Goal: Register for event/course

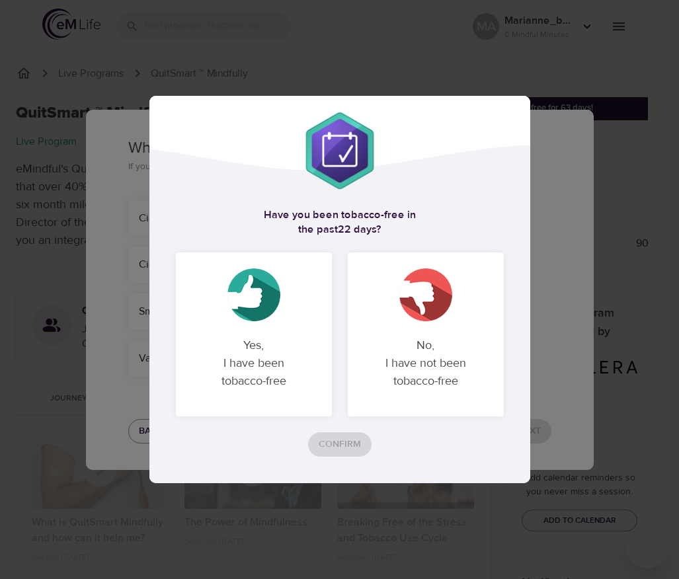
click at [284, 324] on div "Yes, I have been tobacco-free" at bounding box center [254, 335] width 156 height 164
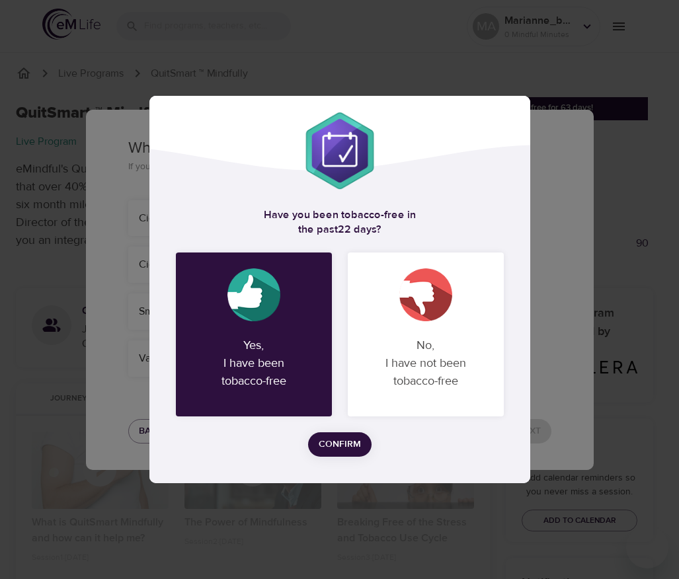
click at [341, 439] on span "Confirm" at bounding box center [340, 445] width 42 height 17
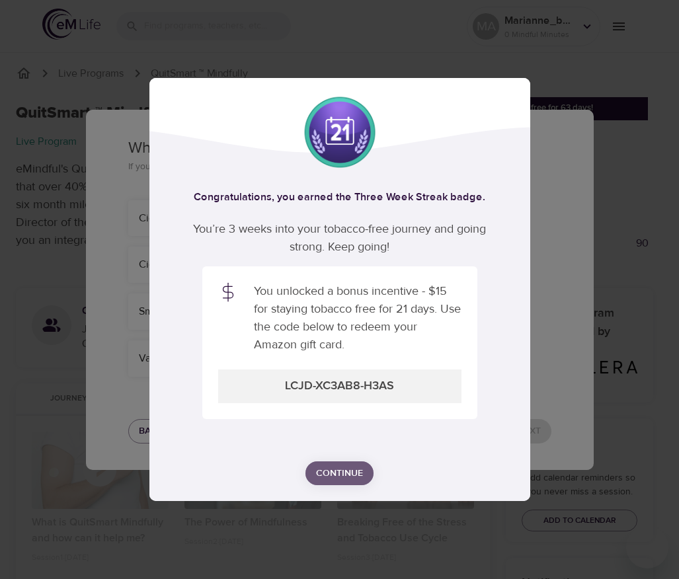
click at [346, 478] on span "Continue" at bounding box center [339, 474] width 47 height 17
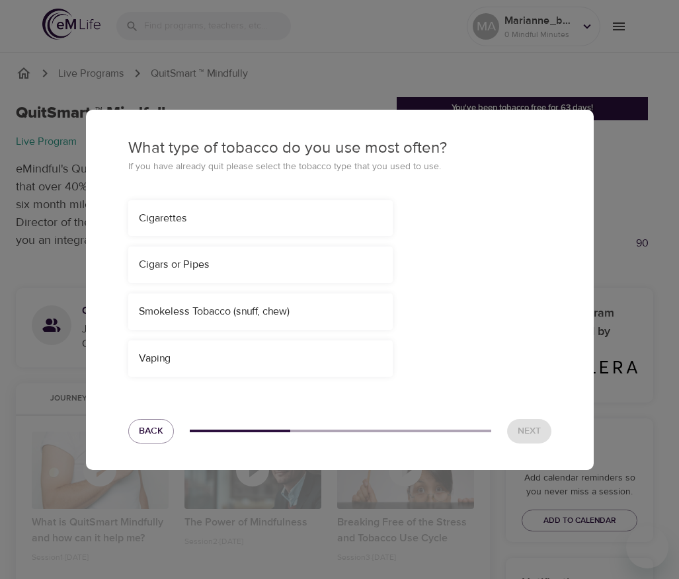
click at [243, 208] on div "Cigarettes" at bounding box center [260, 218] width 265 height 36
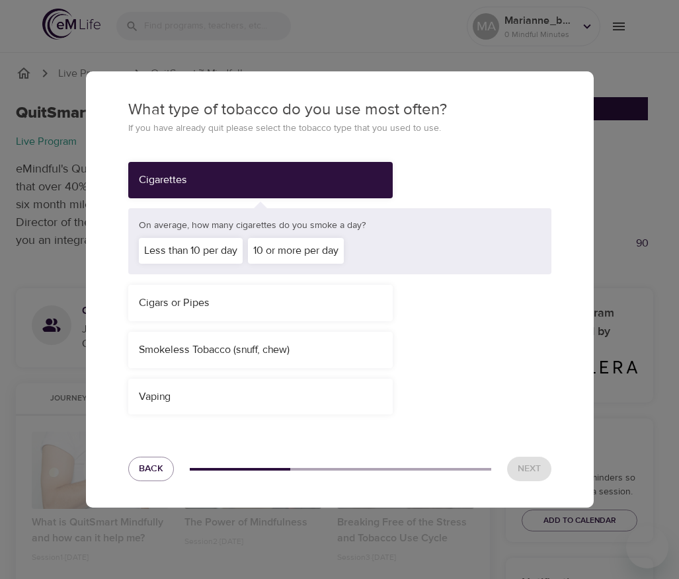
click at [300, 245] on div "10 or more per day" at bounding box center [296, 251] width 96 height 26
click at [544, 471] on button "Next" at bounding box center [529, 469] width 44 height 24
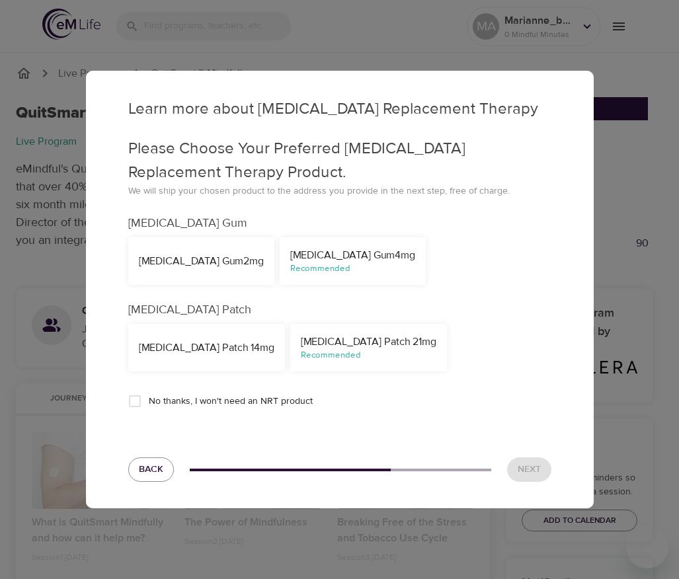
click at [320, 272] on div "Recommended" at bounding box center [352, 269] width 125 height 13
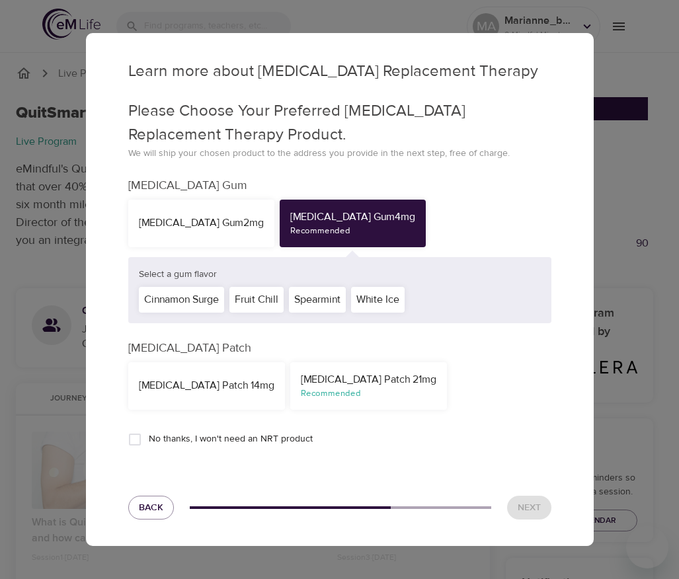
click at [396, 306] on div "White Ice" at bounding box center [378, 300] width 54 height 26
click at [534, 511] on span "Next" at bounding box center [529, 508] width 23 height 17
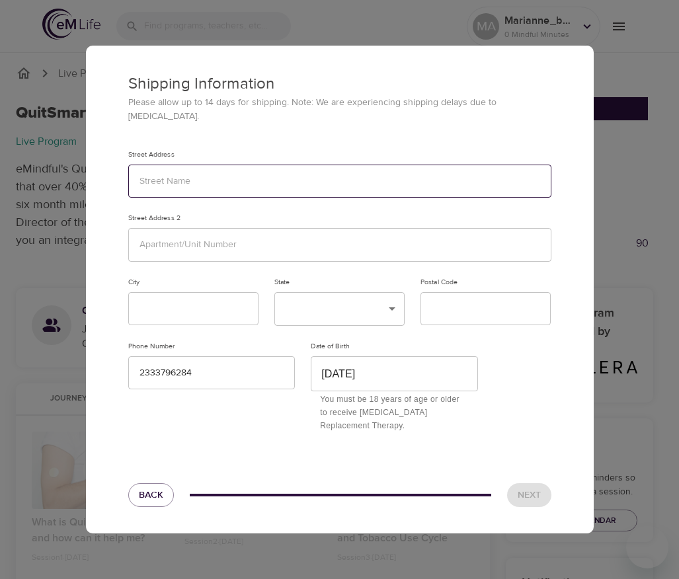
click at [236, 171] on input "text" at bounding box center [339, 182] width 423 height 34
type input "123"
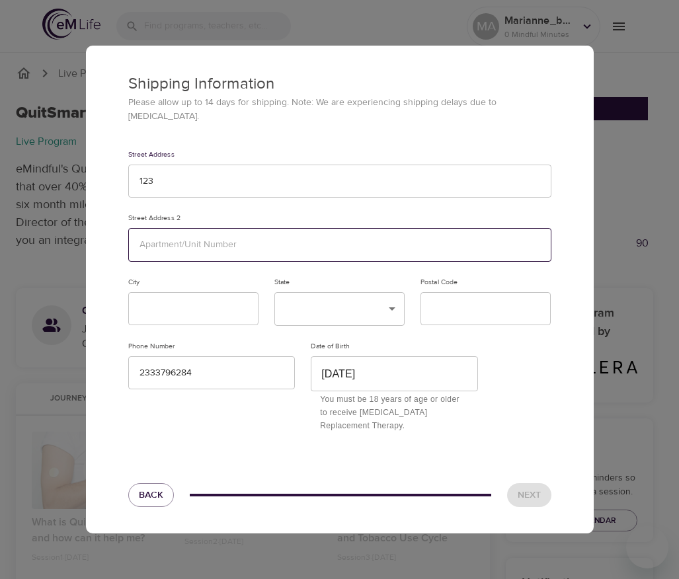
click at [196, 241] on input "text" at bounding box center [339, 245] width 423 height 34
type input "123"
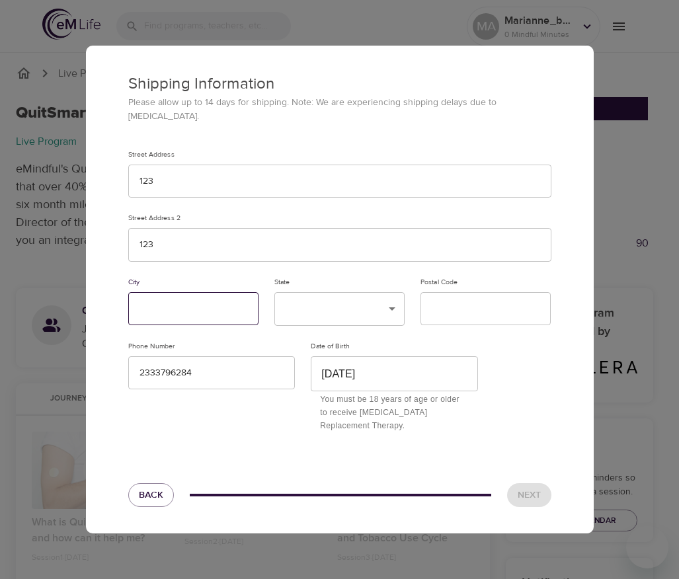
click at [184, 292] on input "text" at bounding box center [193, 309] width 130 height 34
type input "123"
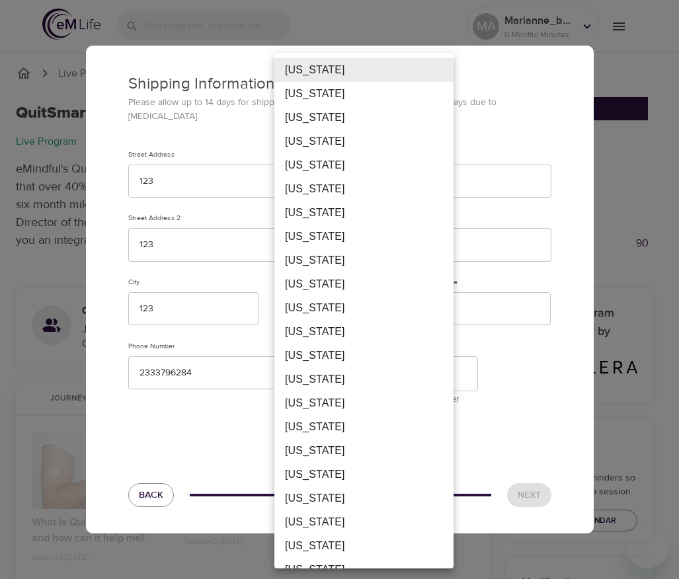
click at [317, 305] on li "[US_STATE]" at bounding box center [363, 308] width 179 height 24
type input "FM"
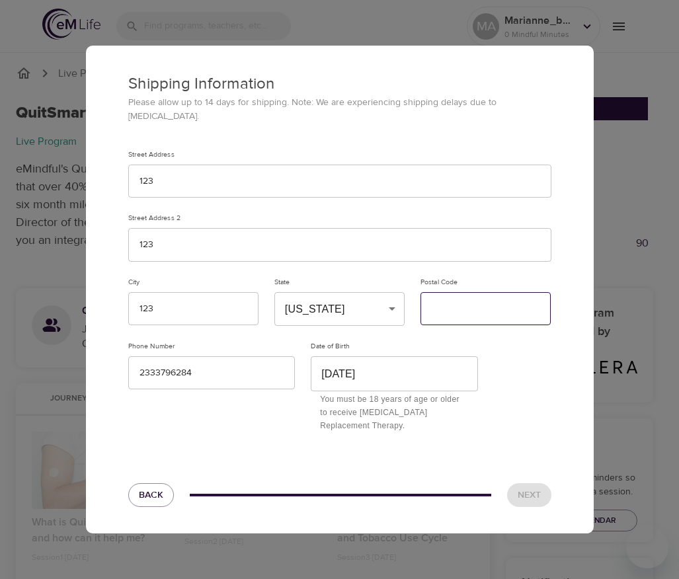
click at [460, 302] on input "text" at bounding box center [486, 309] width 130 height 34
type input "12333"
click at [530, 484] on button "Next" at bounding box center [529, 496] width 44 height 24
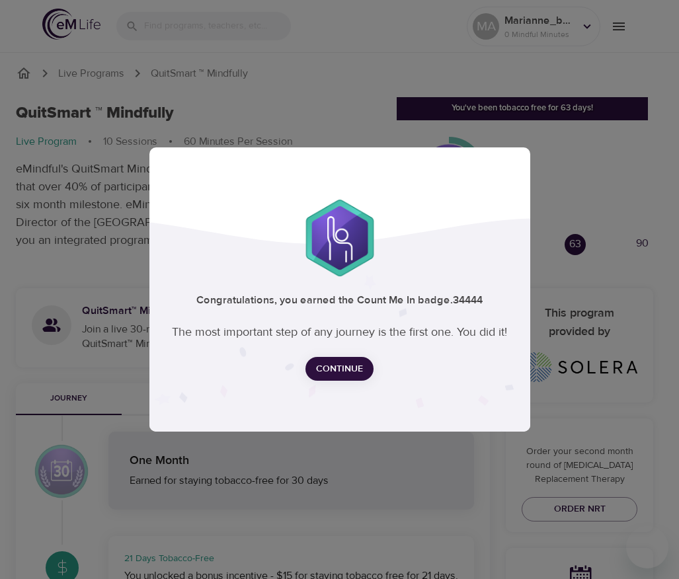
click at [350, 378] on button "Continue" at bounding box center [340, 369] width 68 height 24
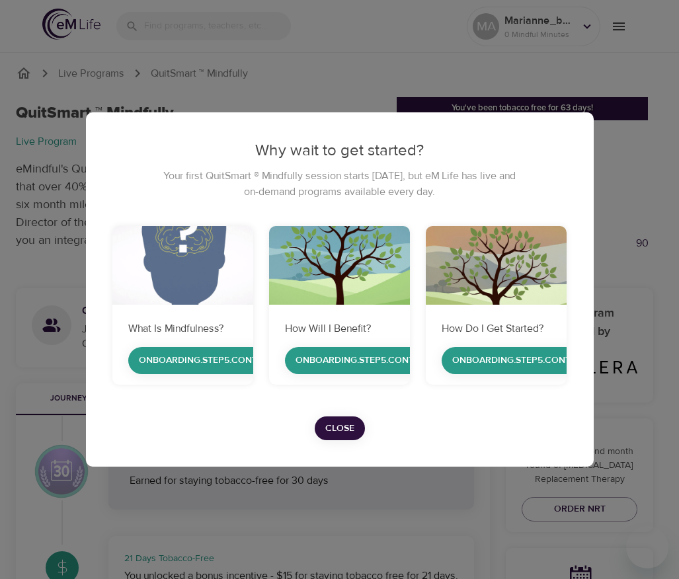
click at [349, 433] on span "Close" at bounding box center [339, 429] width 29 height 17
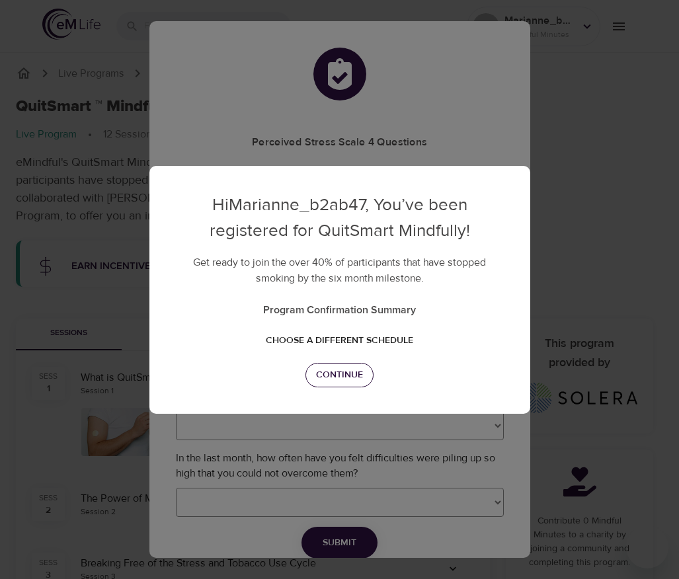
click at [343, 374] on span "Continue" at bounding box center [339, 375] width 47 height 17
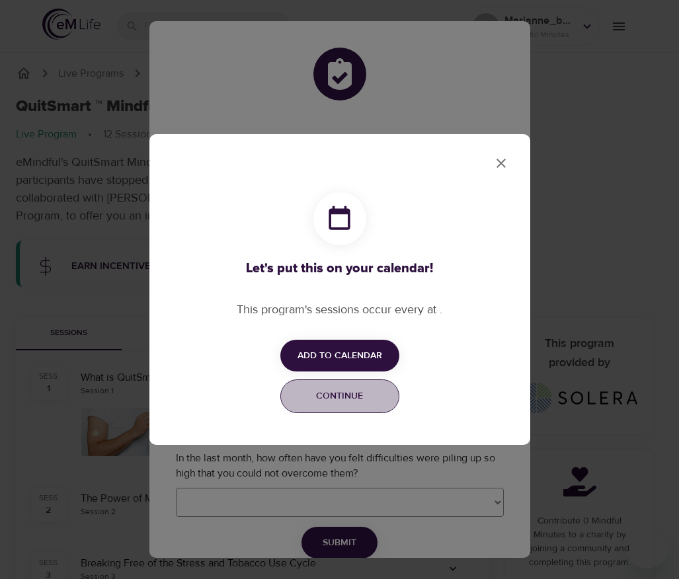
click at [339, 396] on span "Continue" at bounding box center [340, 396] width 102 height 17
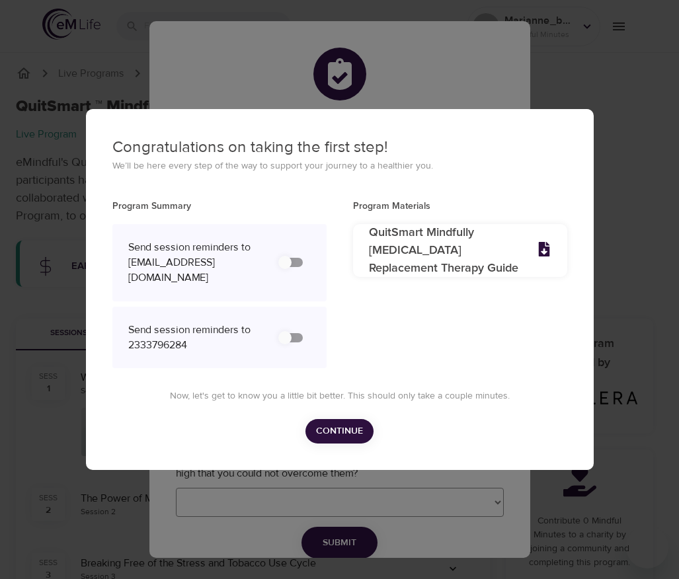
click at [338, 437] on span "Continue" at bounding box center [339, 431] width 47 height 17
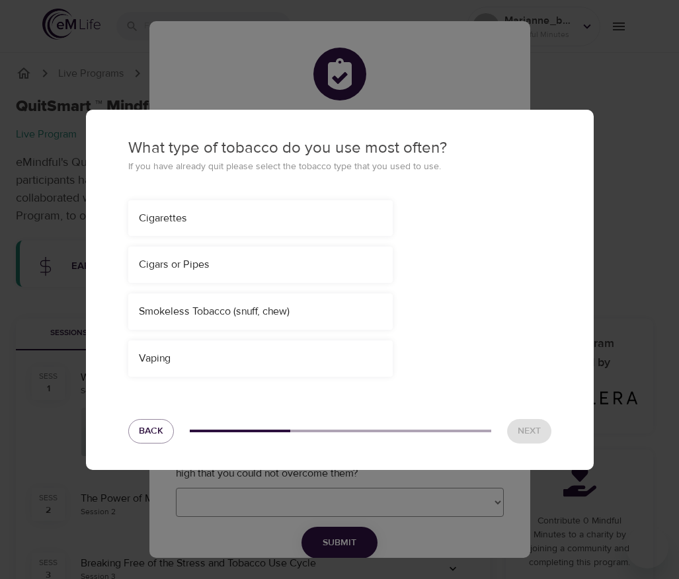
click at [280, 301] on div "Smokeless Tobacco (snuff, chew)" at bounding box center [260, 312] width 265 height 36
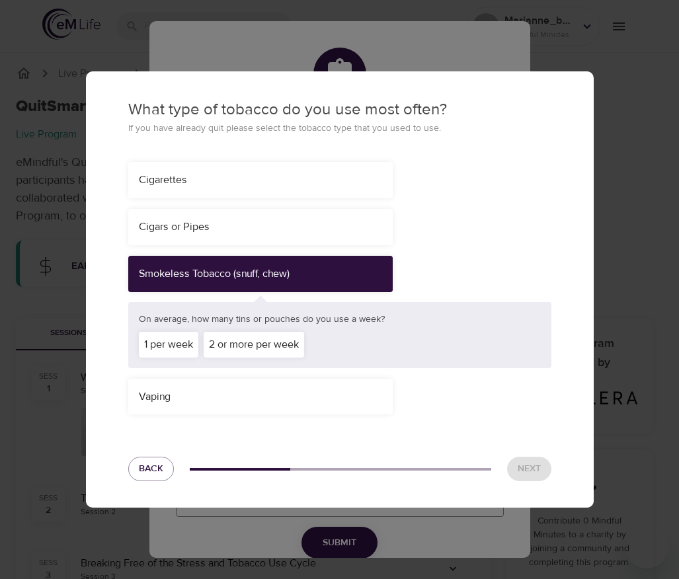
click at [282, 339] on div "2 or more per week" at bounding box center [254, 345] width 101 height 26
click at [519, 462] on span "Next" at bounding box center [529, 469] width 23 height 17
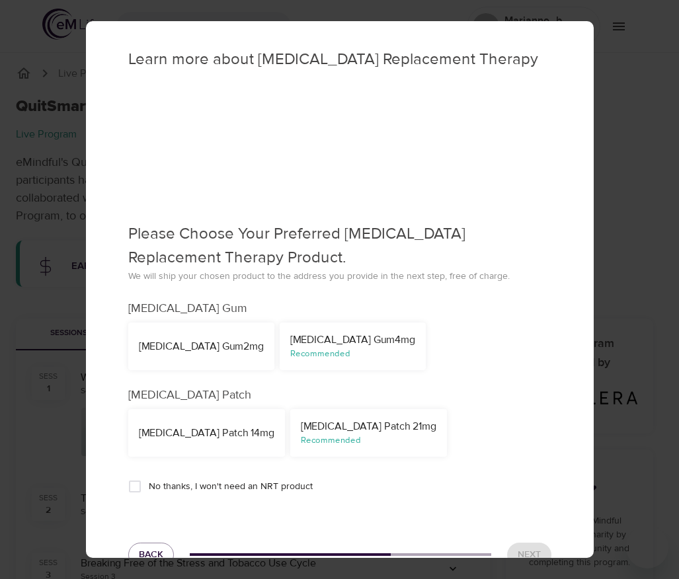
click at [290, 353] on div "Recommended" at bounding box center [352, 354] width 125 height 13
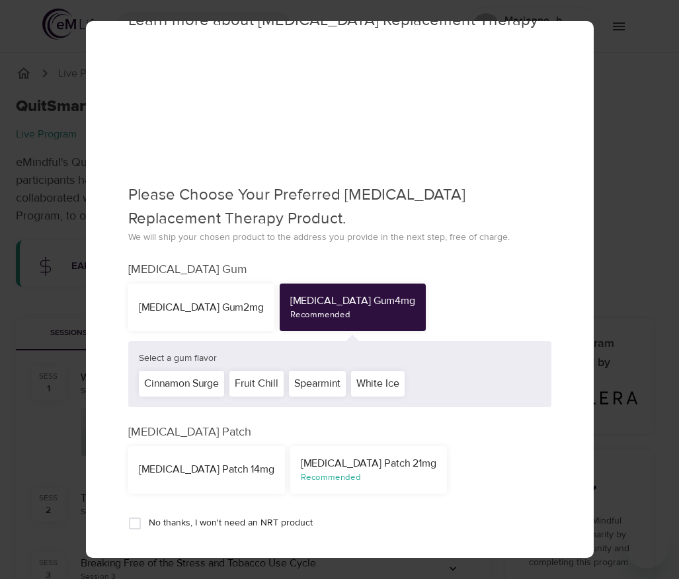
scroll to position [111, 0]
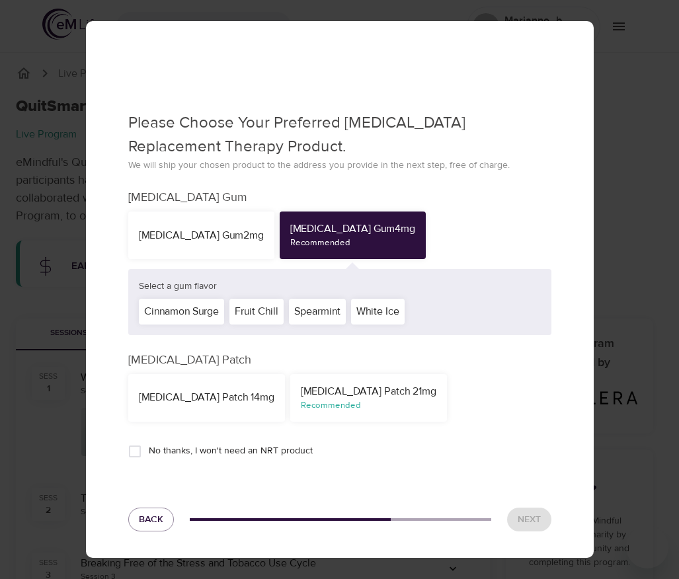
click at [254, 450] on span "No thanks, I won't need an NRT product" at bounding box center [231, 451] width 164 height 14
click at [149, 450] on input "No thanks, I won't need an NRT product" at bounding box center [135, 452] width 28 height 28
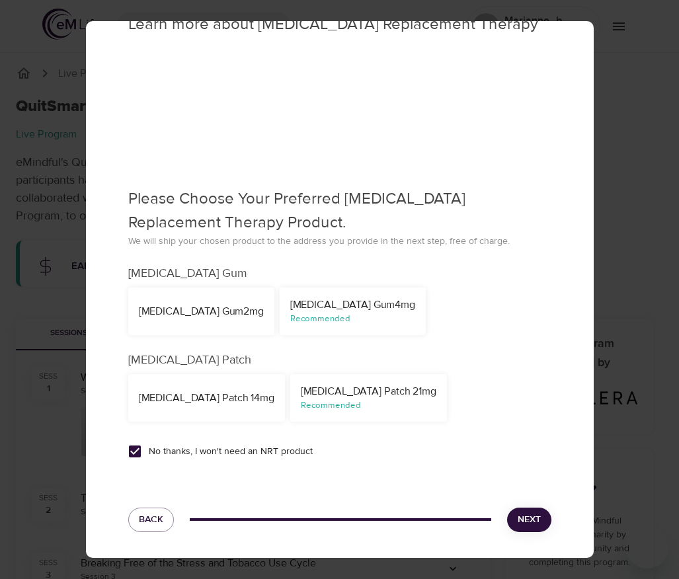
click at [532, 519] on button "Next" at bounding box center [529, 520] width 44 height 24
click at [518, 518] on span "Next" at bounding box center [529, 520] width 23 height 17
click at [333, 405] on div "Recommended" at bounding box center [369, 406] width 136 height 13
checkbox input "false"
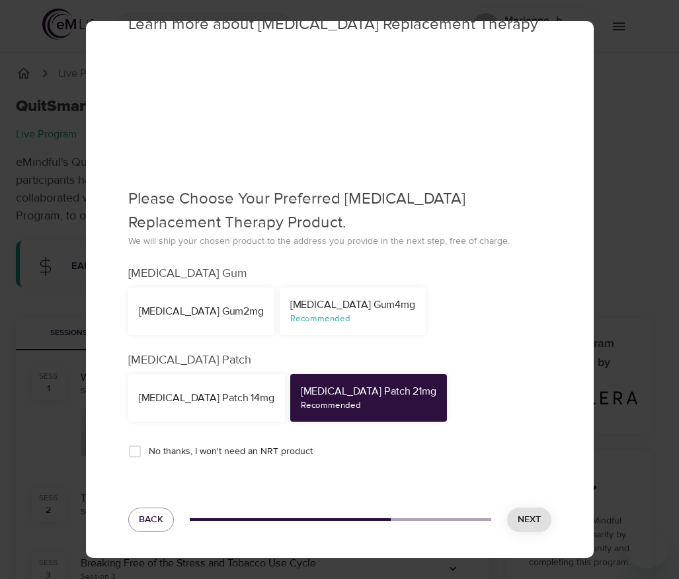
click at [518, 527] on span "Next" at bounding box center [529, 520] width 23 height 17
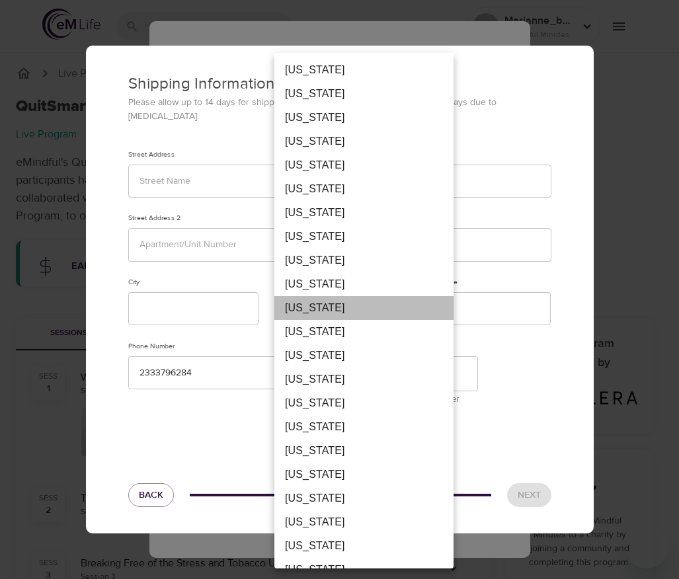
click at [344, 319] on li "[US_STATE]" at bounding box center [363, 308] width 179 height 24
type input "FM"
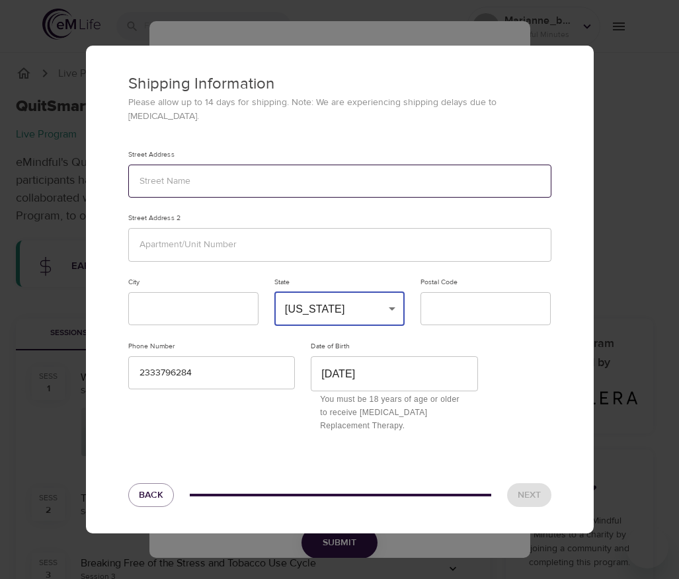
click at [304, 176] on input "text" at bounding box center [339, 182] width 423 height 34
type input "123"
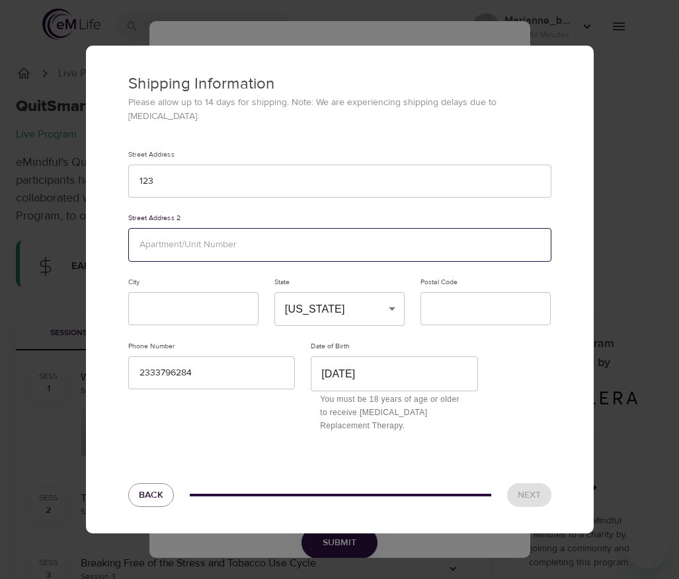
click at [235, 228] on input "text" at bounding box center [339, 245] width 423 height 34
type input "123"
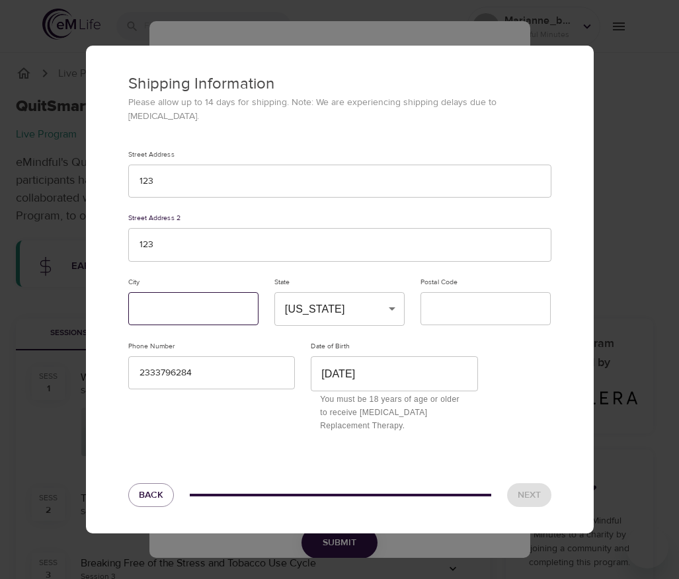
click at [186, 310] on input "text" at bounding box center [193, 309] width 130 height 34
type input "123"
click at [467, 311] on input "text" at bounding box center [486, 309] width 130 height 34
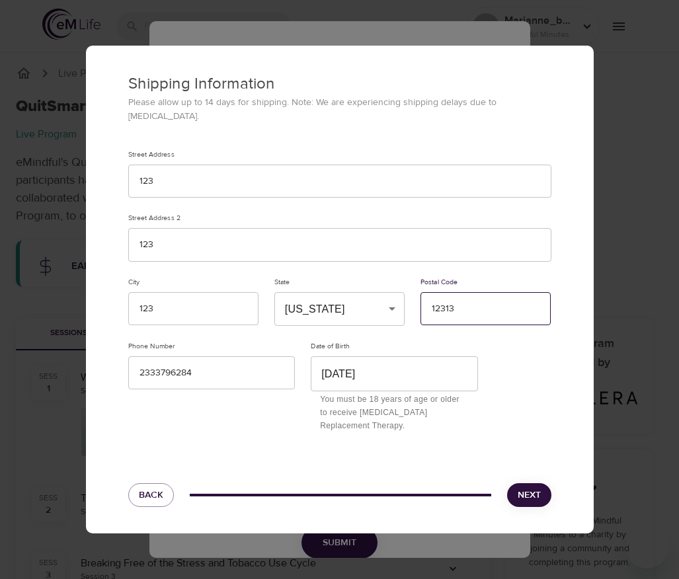
type input "12313"
click at [520, 487] on span "Next" at bounding box center [529, 495] width 23 height 17
click at [533, 487] on span "Next" at bounding box center [529, 495] width 23 height 17
click at [610, 300] on div "Shipping Information Please allow up to 14 days for shipping. Note: We are expe…" at bounding box center [339, 289] width 679 height 579
click at [163, 487] on button "Back" at bounding box center [151, 496] width 46 height 24
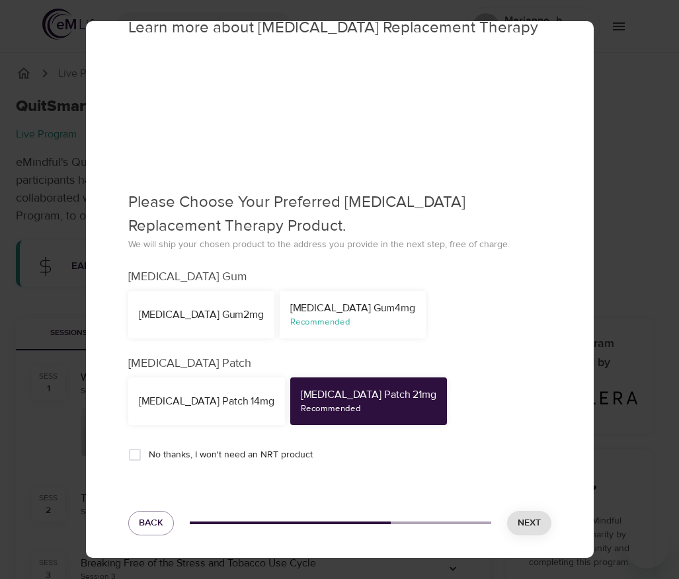
scroll to position [35, 0]
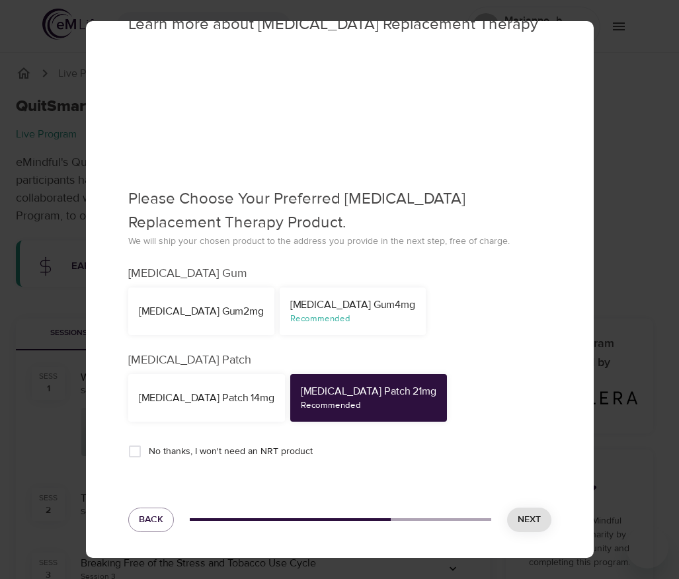
click at [153, 518] on span "Back" at bounding box center [151, 520] width 24 height 17
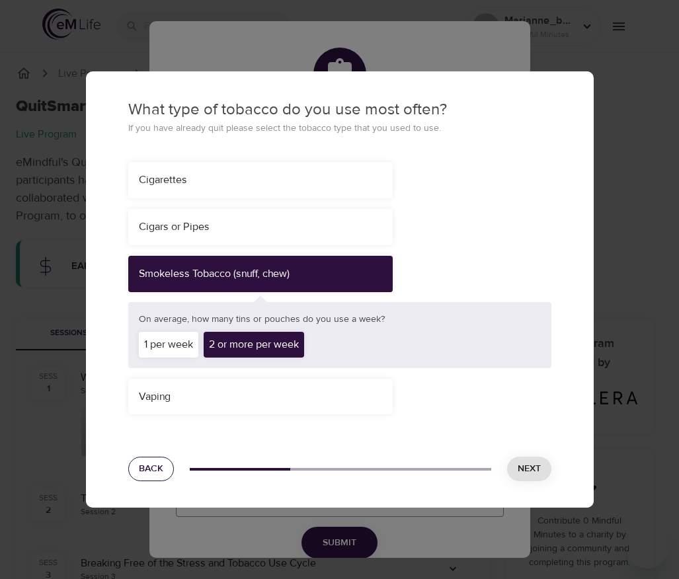
click at [151, 474] on span "Back" at bounding box center [151, 469] width 24 height 17
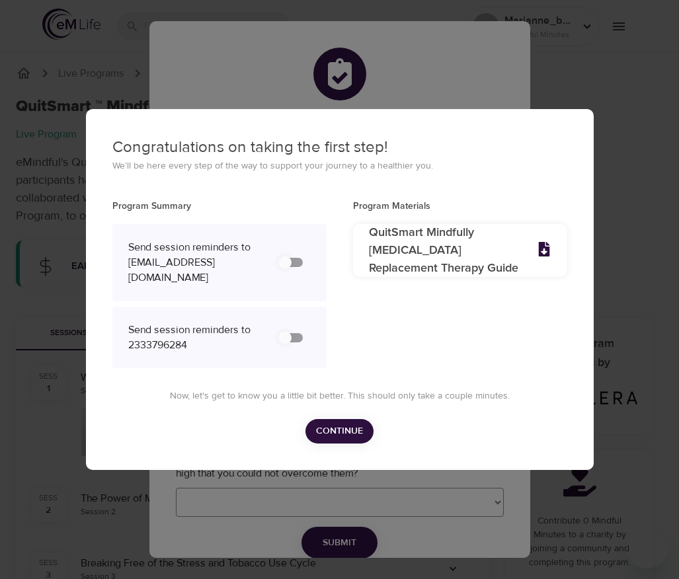
click at [434, 81] on div "Congratulations on taking the first step! We’ll be here every step of the way t…" at bounding box center [339, 289] width 679 height 579
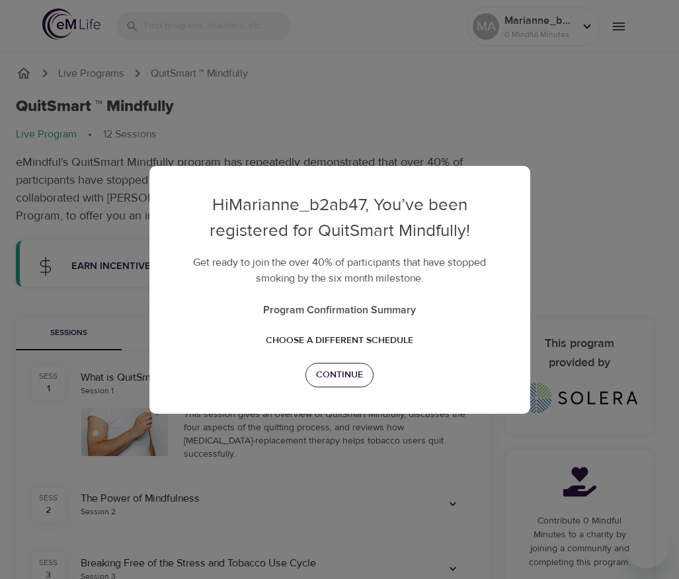
click at [358, 376] on span "Continue" at bounding box center [339, 375] width 47 height 17
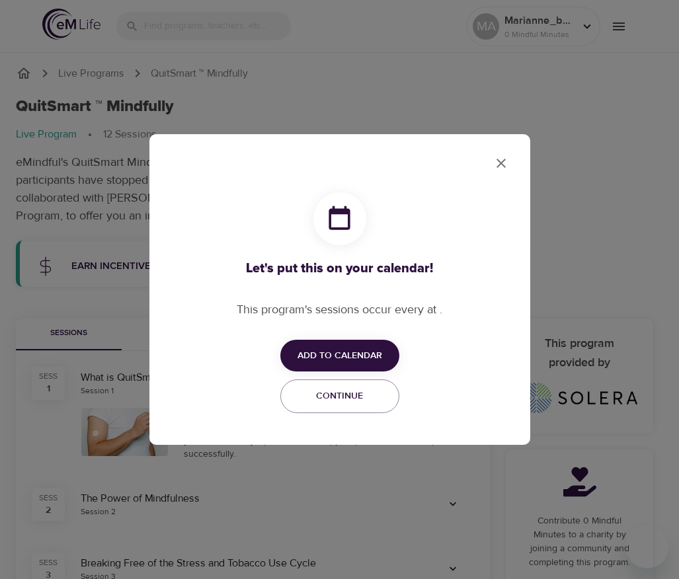
click at [498, 161] on icon "close" at bounding box center [501, 163] width 9 height 9
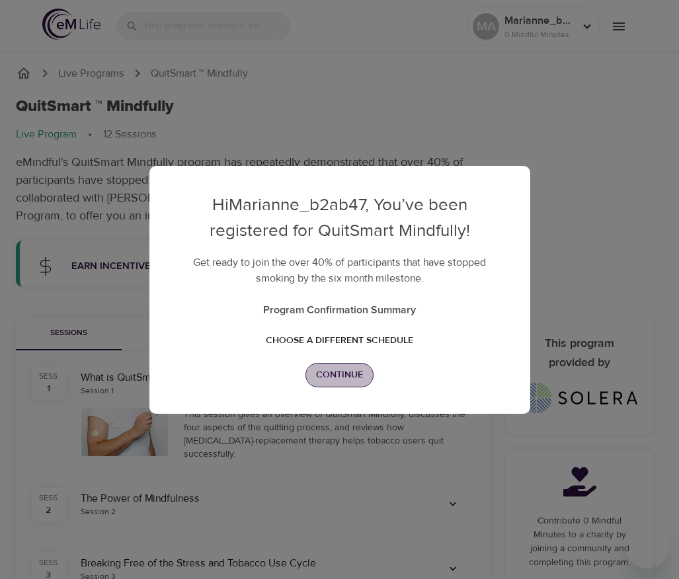
click at [346, 378] on span "Continue" at bounding box center [339, 375] width 47 height 17
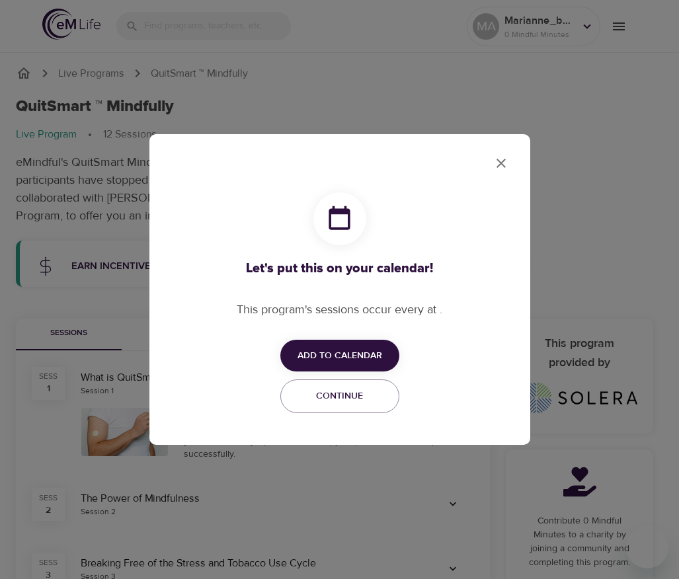
click at [361, 354] on span "Add to Calendar" at bounding box center [340, 356] width 85 height 17
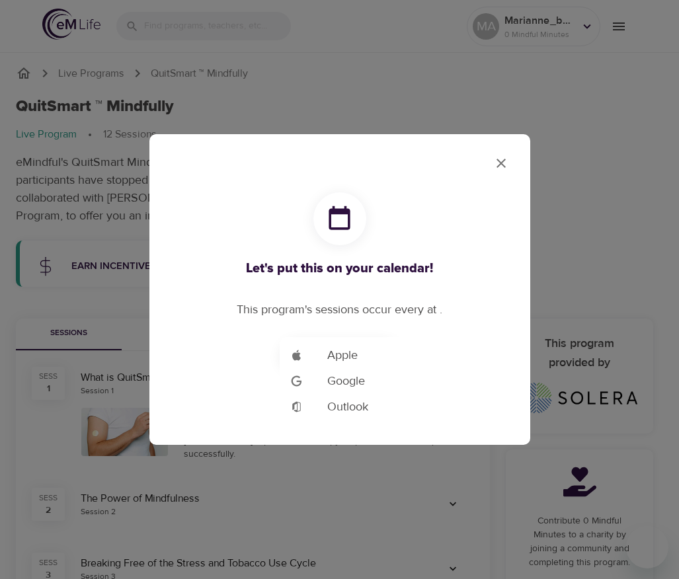
click at [505, 165] on div at bounding box center [339, 289] width 679 height 579
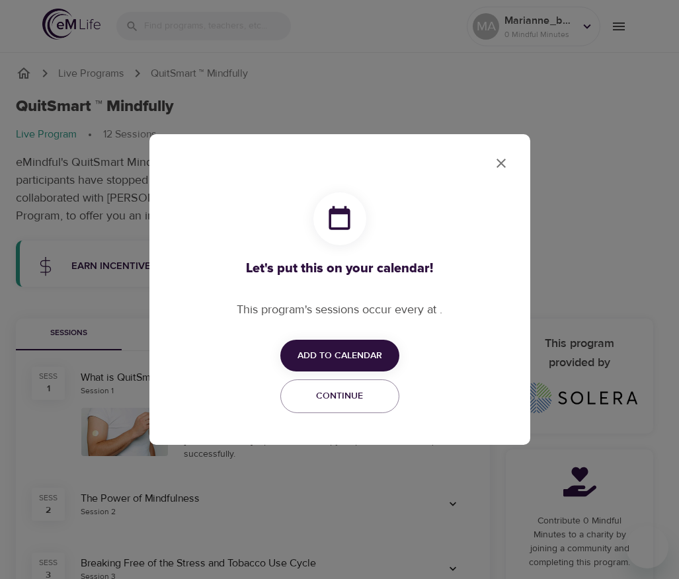
click at [499, 164] on icon "close" at bounding box center [501, 163] width 9 height 9
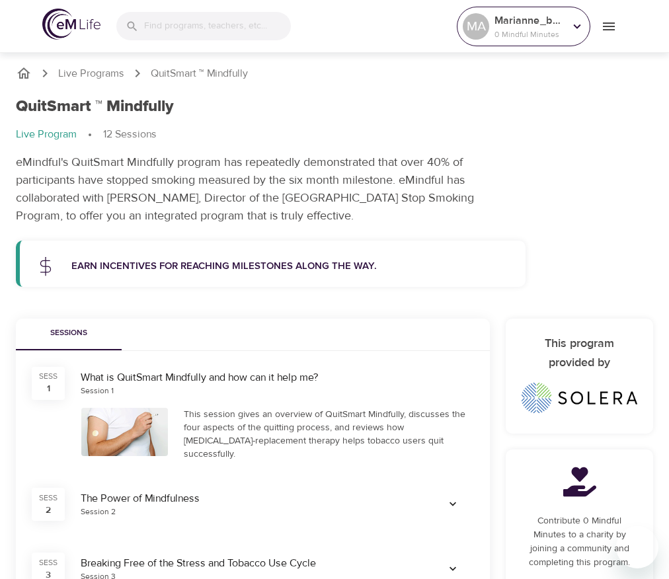
click at [528, 27] on p "Marianne_b2ab47" at bounding box center [530, 21] width 70 height 16
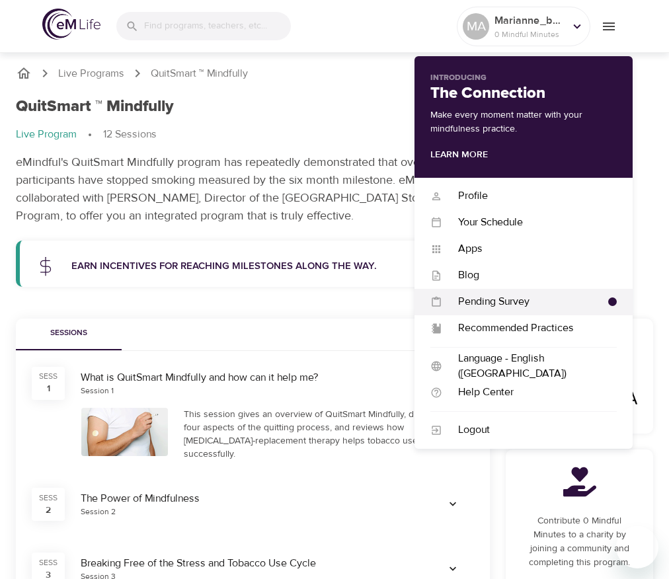
click at [488, 300] on div "Pending Survey" at bounding box center [525, 301] width 166 height 15
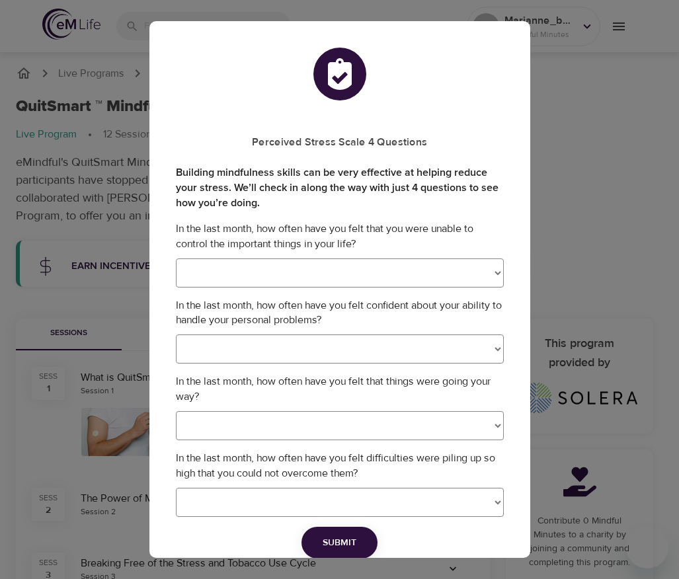
click at [321, 275] on select "Never Almost Never Sometimes Fairly Often Very Often" at bounding box center [340, 273] width 328 height 29
select select "1"
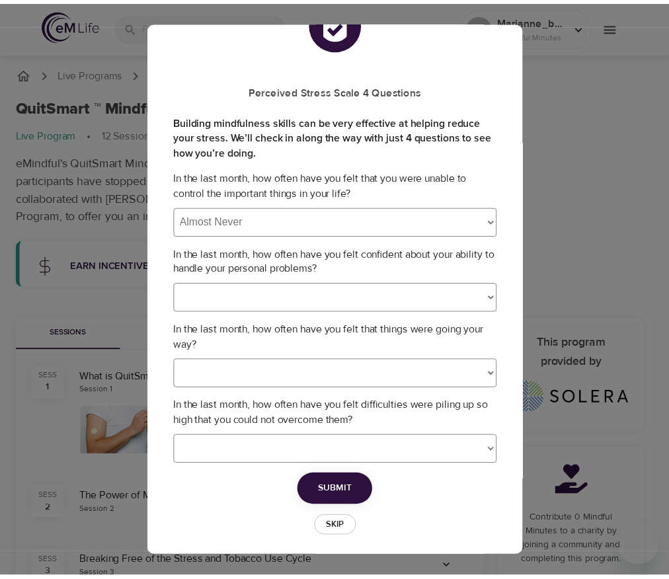
scroll to position [58, 0]
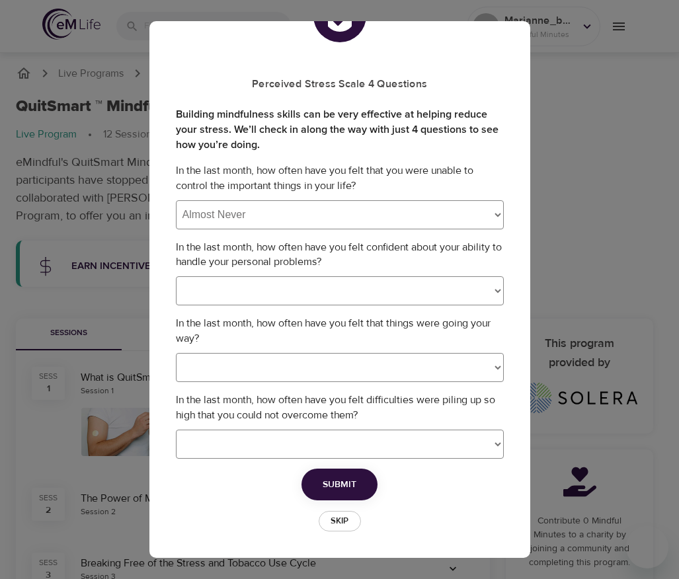
click at [290, 290] on select "Never Almost Never Sometimes Fairly Often Very Often" at bounding box center [340, 290] width 328 height 29
select select "0"
click at [243, 366] on select "Never Almost Never Sometimes Fairly Often Very Often" at bounding box center [340, 367] width 328 height 29
select select "3"
click at [220, 438] on select "Never Almost Never Sometimes Fairly Often Very Often" at bounding box center [340, 444] width 328 height 29
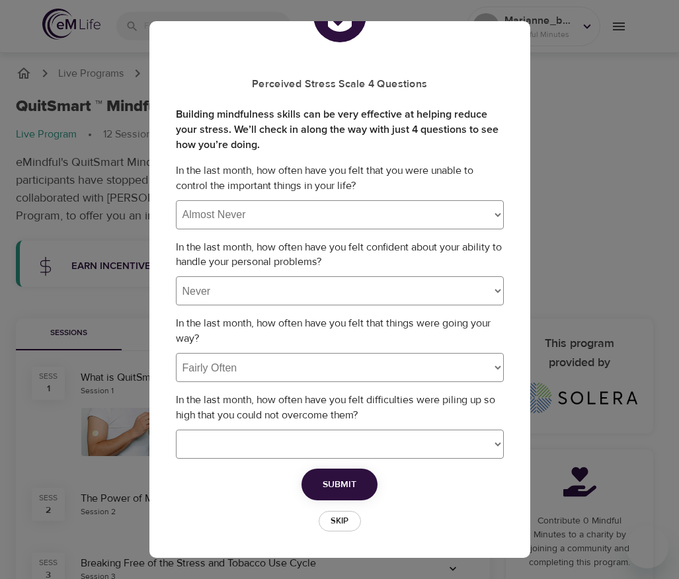
select select "0"
click at [323, 481] on span "Submit" at bounding box center [340, 485] width 34 height 17
select select
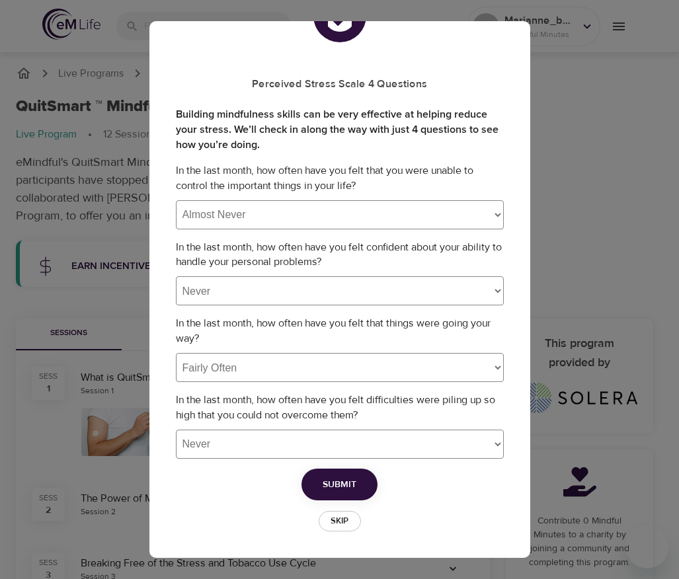
select select
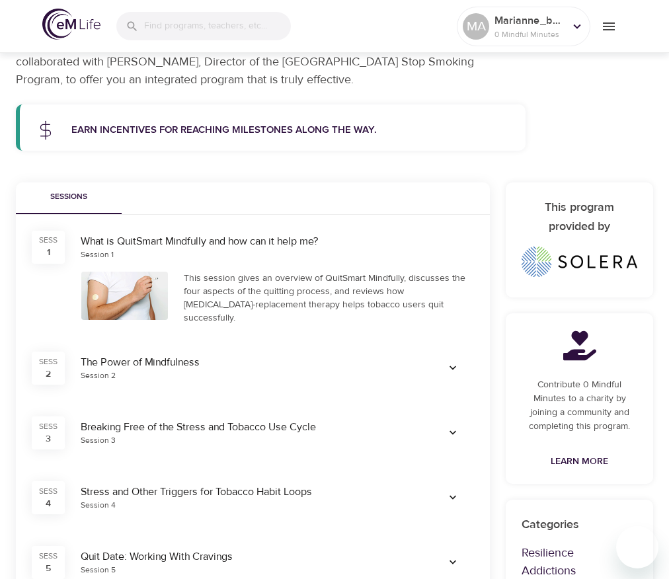
scroll to position [227, 0]
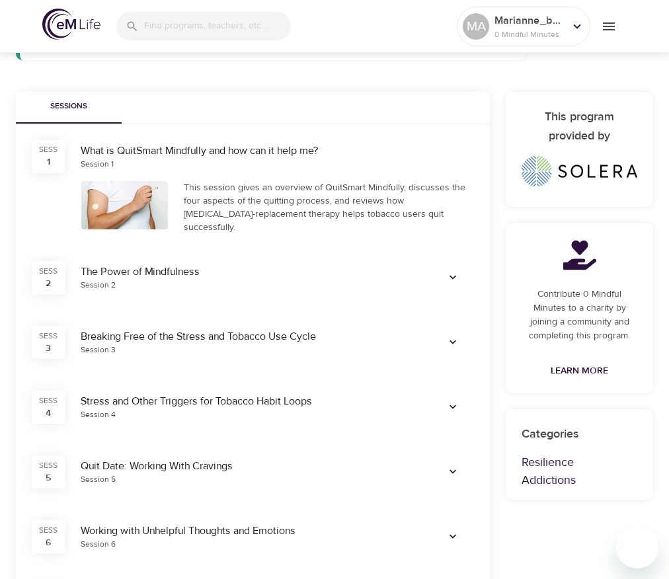
click at [263, 198] on div "This session gives an overview of QuitSmart Mindfully, discusses the four aspec…" at bounding box center [329, 207] width 291 height 53
click at [253, 148] on div "What is QuitSmart Mindfully and how can it help me?" at bounding box center [278, 151] width 394 height 15
click at [458, 275] on icon "button" at bounding box center [452, 277] width 13 height 13
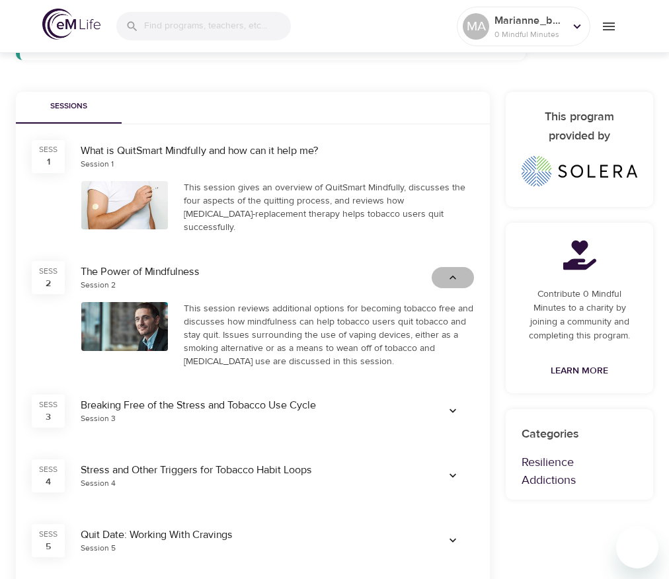
click at [458, 275] on icon "button" at bounding box center [452, 277] width 13 height 13
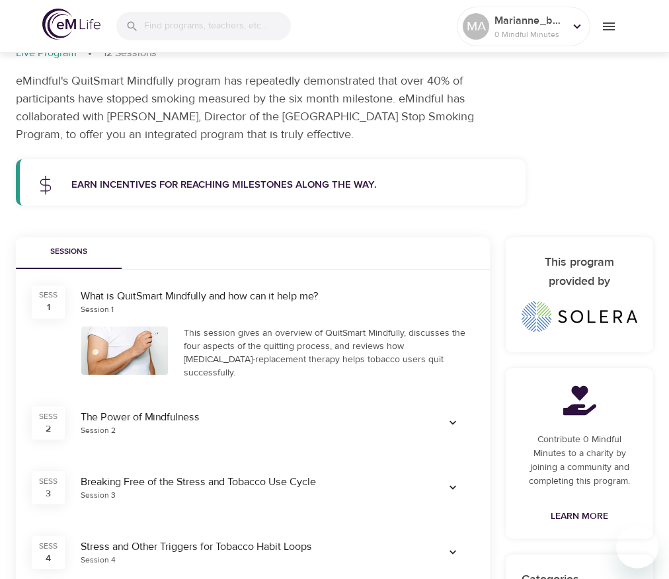
scroll to position [0, 0]
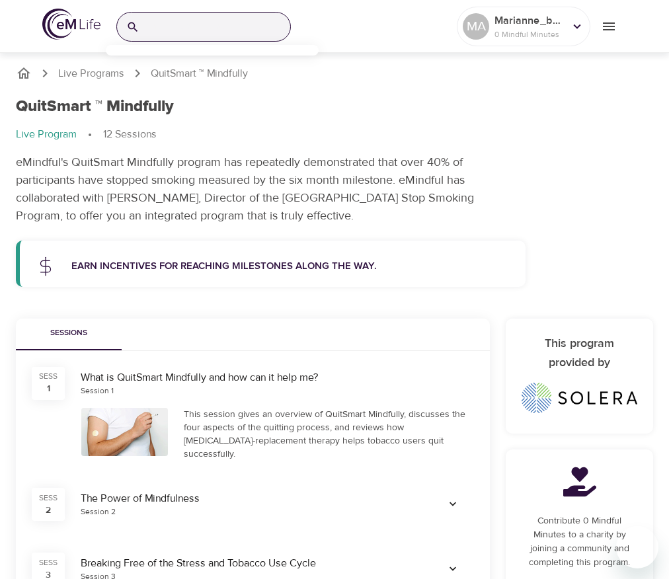
click at [182, 30] on input "search" at bounding box center [218, 27] width 146 height 28
type input "qs"
click at [153, 81] on p "QuitSmart ™ Mindfully" at bounding box center [160, 84] width 88 height 19
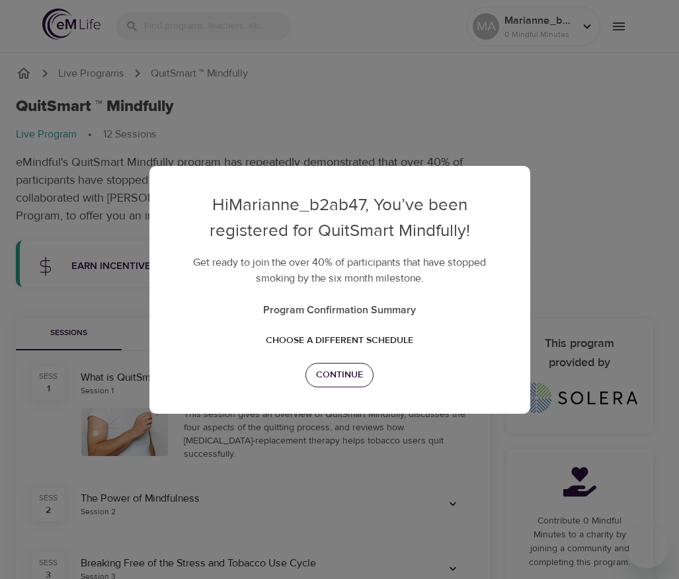
click at [339, 367] on span "Continue" at bounding box center [339, 375] width 47 height 17
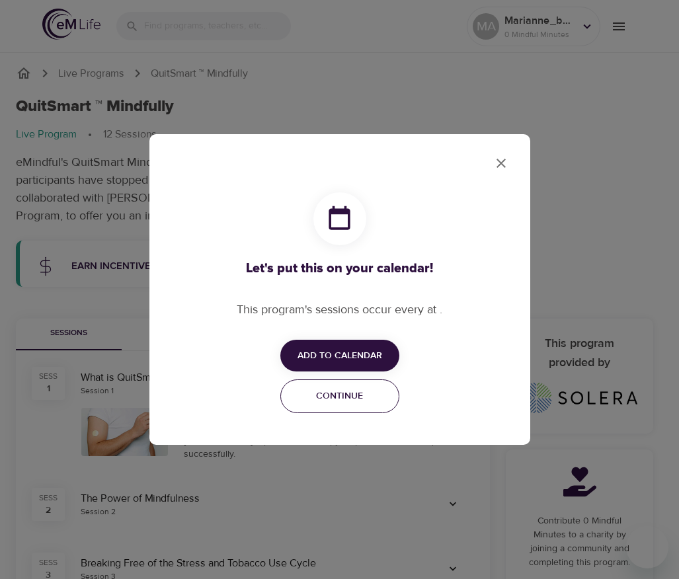
click at [352, 398] on span "Continue" at bounding box center [340, 396] width 102 height 17
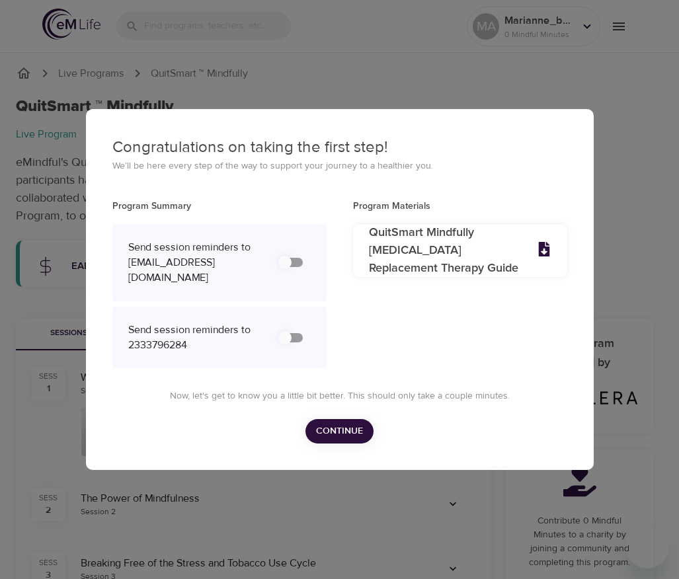
click at [339, 429] on button "Continue" at bounding box center [340, 431] width 68 height 24
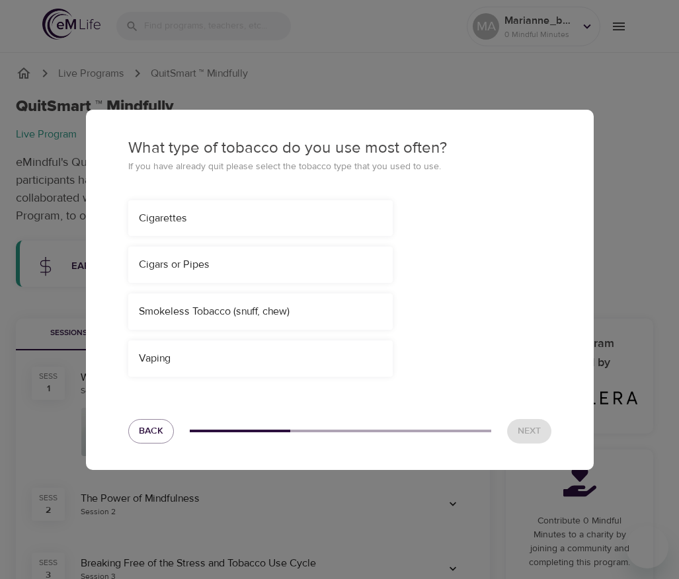
click at [326, 337] on div "Cigarettes Cigars or Pipes Smokeless Tobacco (snuff, chew) Vaping" at bounding box center [339, 288] width 423 height 177
click at [316, 368] on div "Vaping" at bounding box center [260, 359] width 265 height 36
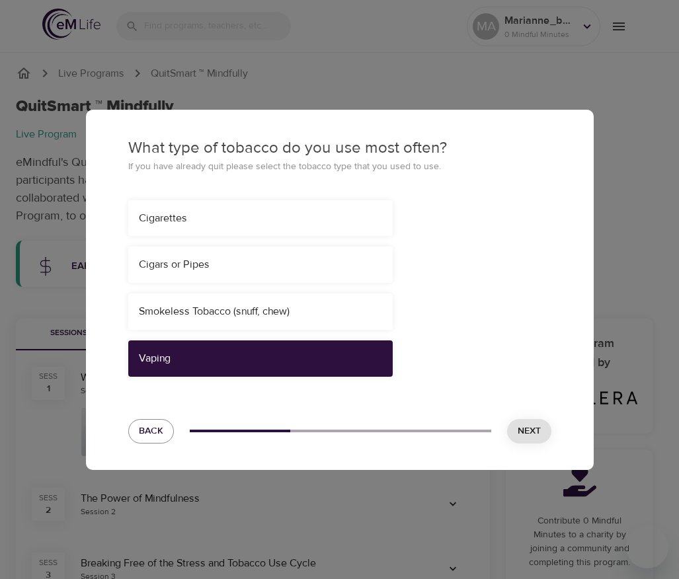
click at [521, 428] on span "Next" at bounding box center [529, 431] width 23 height 17
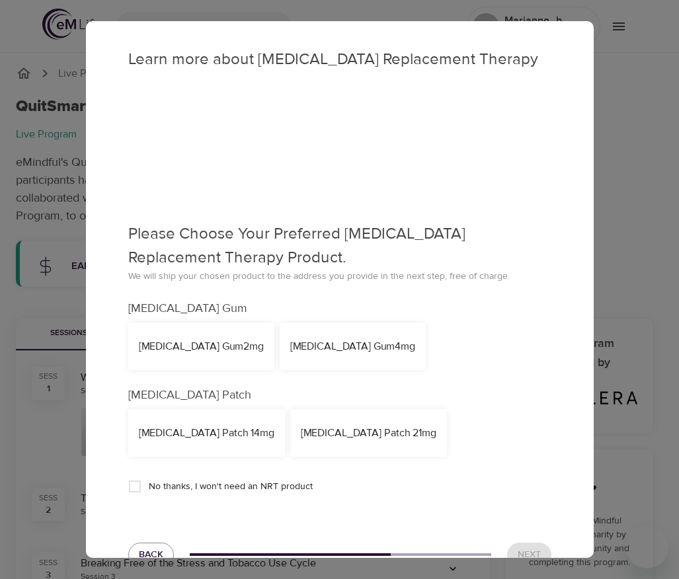
click at [330, 360] on div "[MEDICAL_DATA] Gum 4mg" at bounding box center [353, 347] width 146 height 48
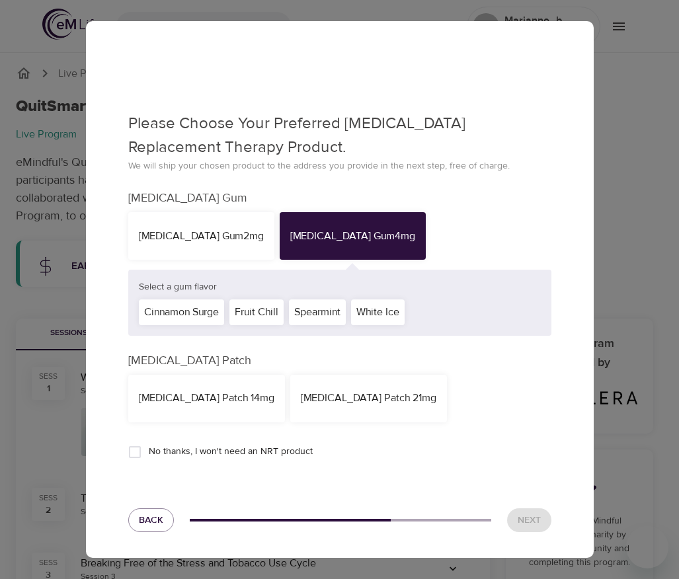
scroll to position [111, 0]
click at [376, 318] on div "White Ice" at bounding box center [378, 312] width 54 height 26
click at [518, 512] on span "Next" at bounding box center [529, 520] width 23 height 17
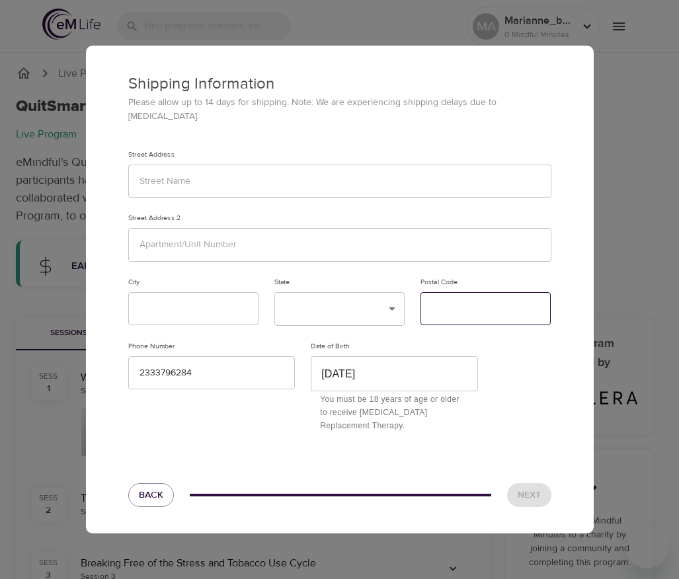
click at [438, 312] on input "text" at bounding box center [486, 309] width 130 height 34
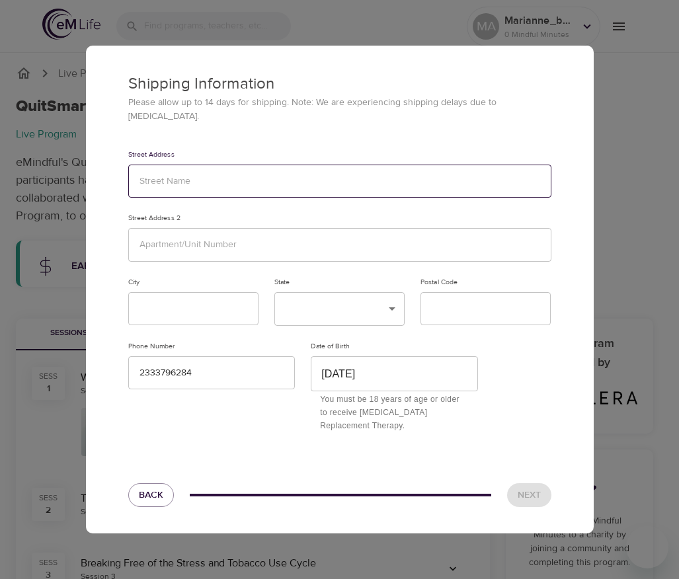
click at [280, 176] on input "text" at bounding box center [339, 182] width 423 height 34
type input "12321"
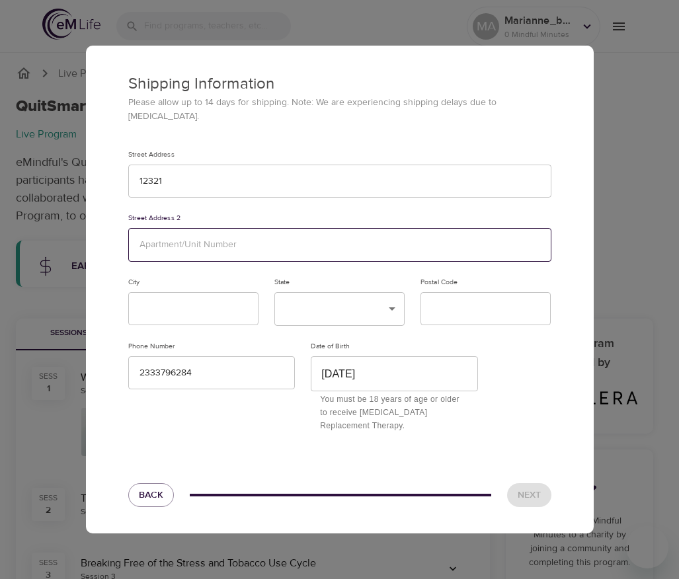
click at [200, 234] on input "text" at bounding box center [339, 245] width 423 height 34
type input "123123"
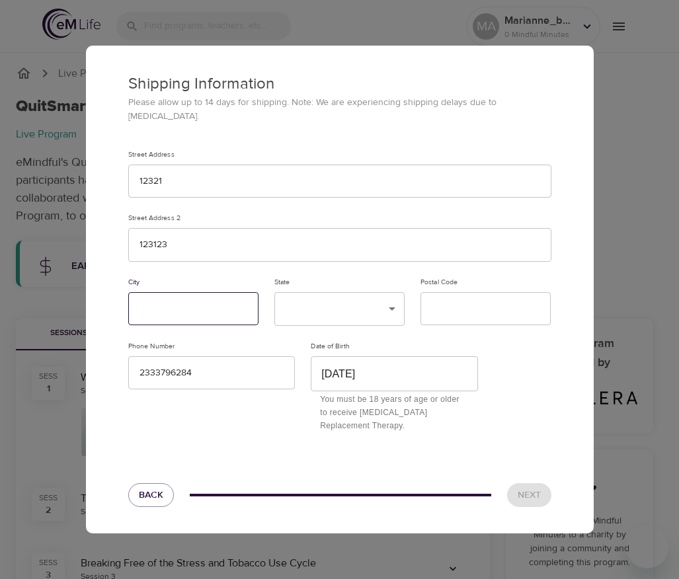
click at [179, 314] on input "text" at bounding box center [193, 309] width 130 height 34
type input "123123"
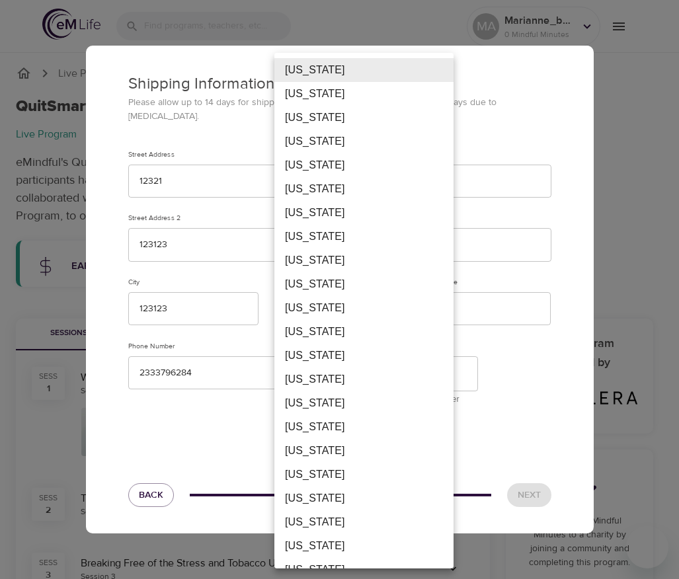
click at [332, 306] on li "[US_STATE]" at bounding box center [363, 308] width 179 height 24
type input "FM"
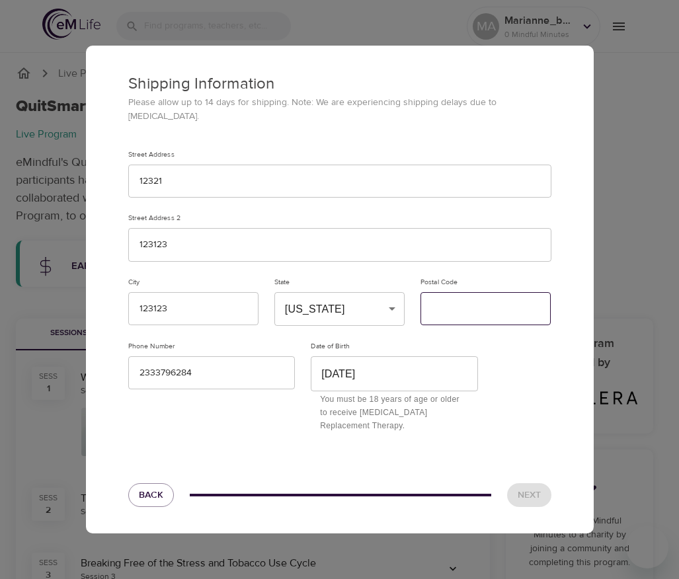
click at [465, 306] on input "text" at bounding box center [486, 309] width 130 height 34
type input "11111"
click at [525, 489] on span "Next" at bounding box center [529, 495] width 23 height 17
click at [54, 225] on div "Shipping Information Please allow up to 14 days for shipping. Note: We are expe…" at bounding box center [339, 289] width 679 height 579
click at [154, 487] on span "Back" at bounding box center [151, 495] width 24 height 17
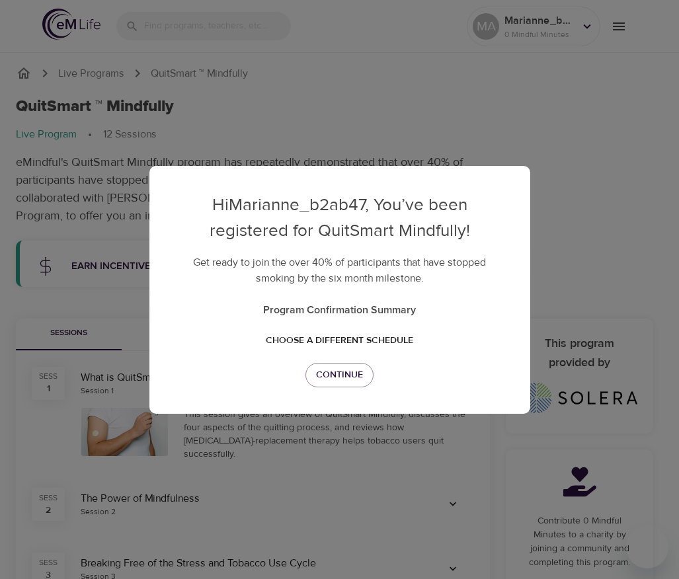
click at [605, 321] on div "Hi Marianne_b2ab47 , You’ve been registered for QuitSmart Mindfully! Get ready …" at bounding box center [339, 289] width 679 height 579
click at [387, 312] on p "Program Confirmation Summary" at bounding box center [340, 310] width 328 height 16
click at [342, 372] on span "Continue" at bounding box center [339, 375] width 47 height 17
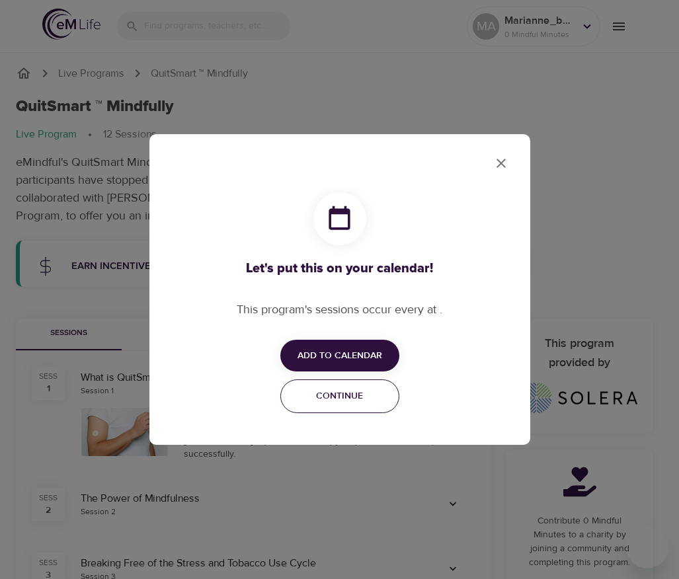
click at [351, 389] on span "Continue" at bounding box center [340, 396] width 102 height 17
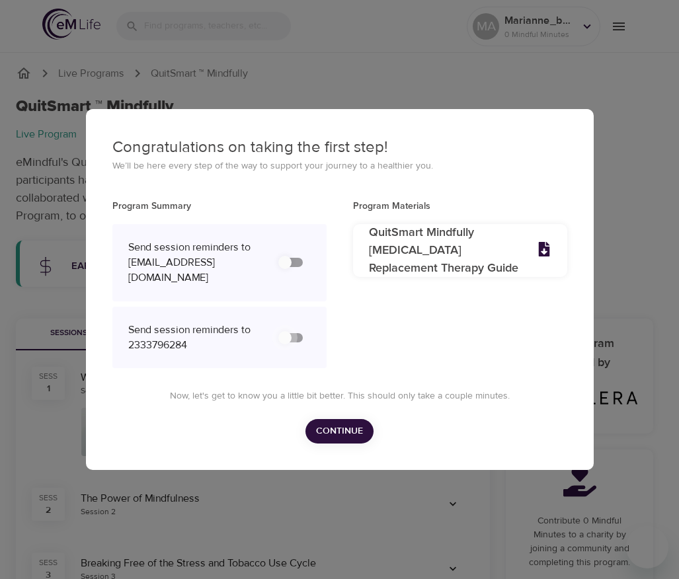
click at [292, 346] on input "secondary checkbox" at bounding box center [284, 337] width 75 height 25
checkbox input "false"
click at [326, 440] on span "Continue" at bounding box center [339, 431] width 47 height 17
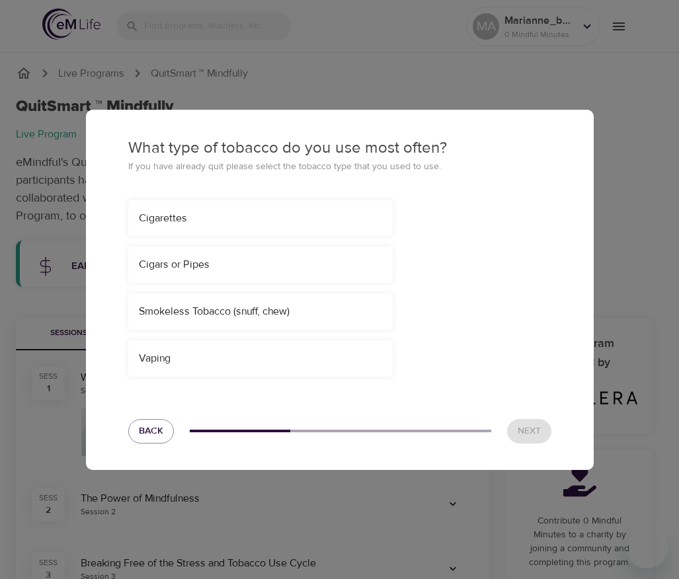
click at [302, 352] on div "Vaping" at bounding box center [260, 359] width 265 height 36
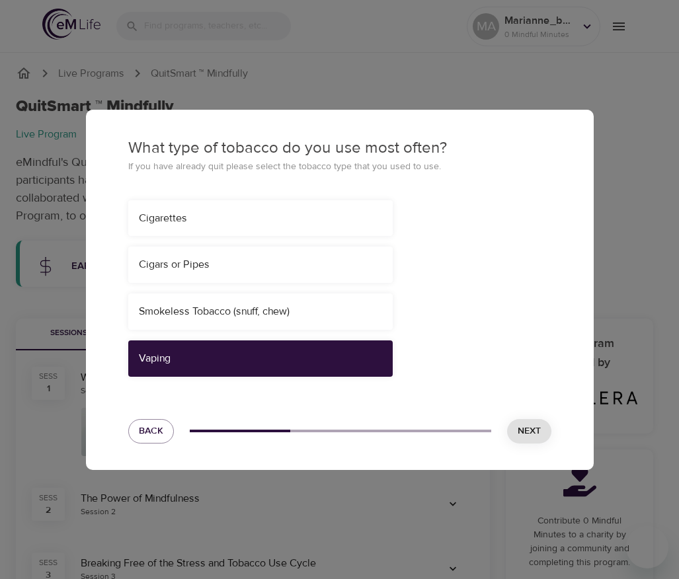
click at [314, 222] on div "Cigarettes" at bounding box center [260, 218] width 243 height 15
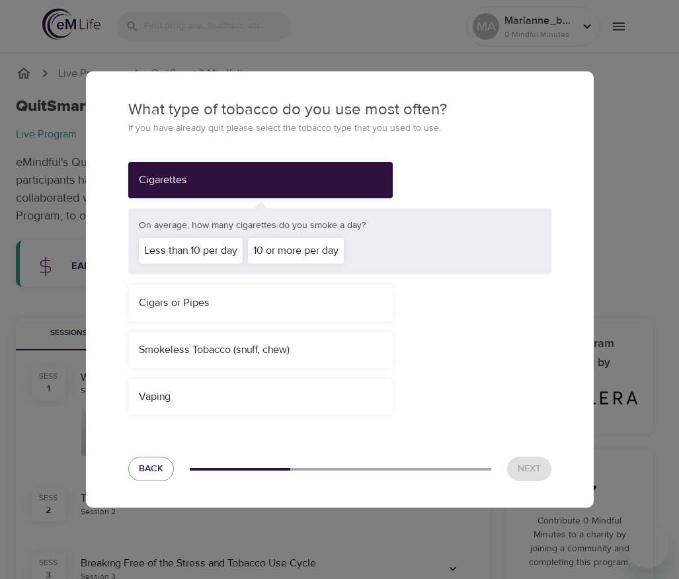
click at [306, 255] on div "10 or more per day" at bounding box center [296, 251] width 96 height 26
click at [525, 469] on span "Next" at bounding box center [529, 469] width 23 height 17
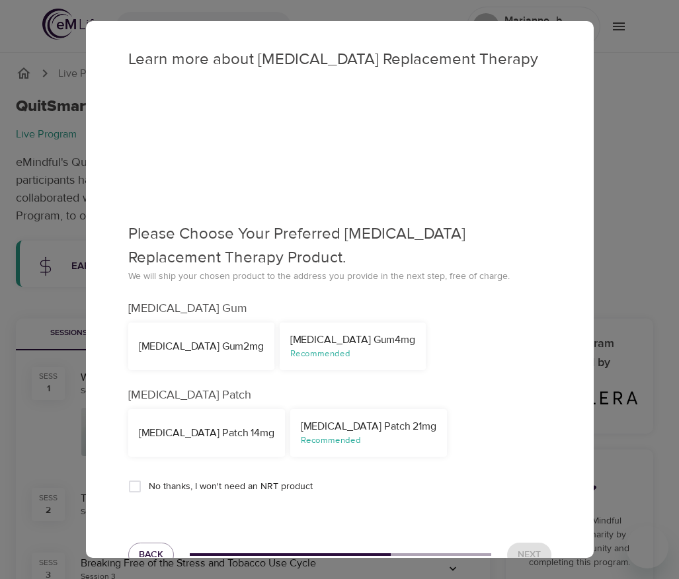
click at [187, 342] on div "Nicotine Gum 2mg" at bounding box center [201, 346] width 125 height 15
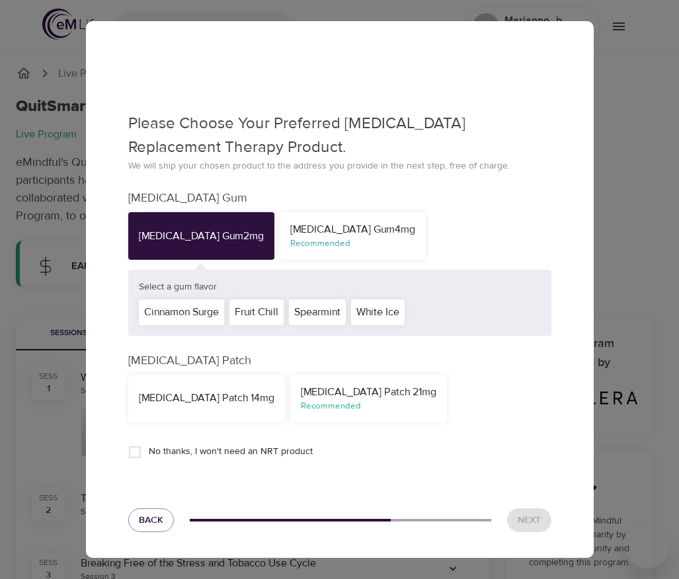
scroll to position [111, 0]
click at [273, 310] on div "Fruit Chill" at bounding box center [257, 312] width 54 height 26
click at [374, 314] on div "White Ice" at bounding box center [378, 312] width 54 height 26
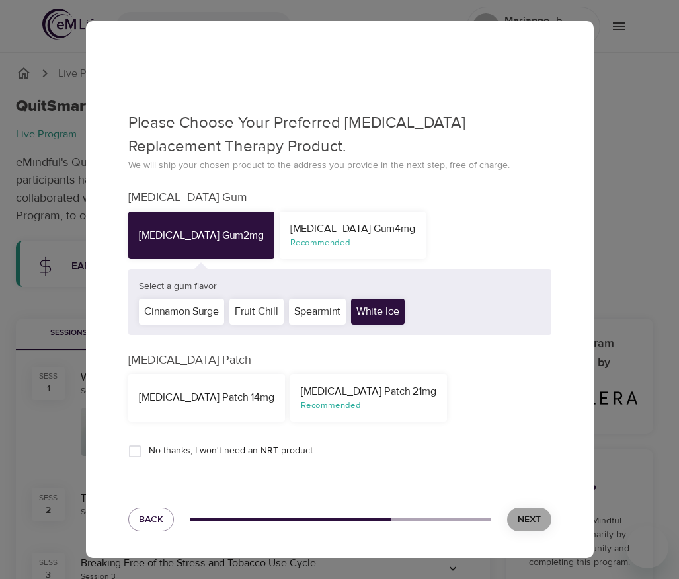
click at [521, 525] on span "Next" at bounding box center [529, 520] width 23 height 17
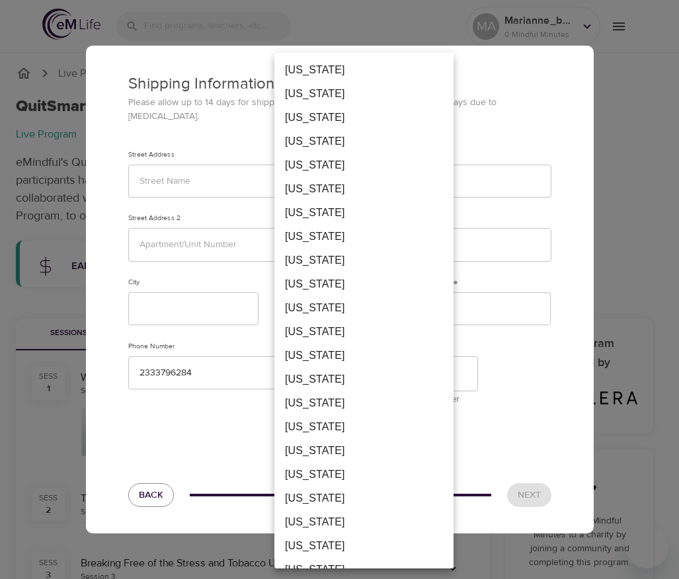
click at [532, 293] on div at bounding box center [339, 289] width 679 height 579
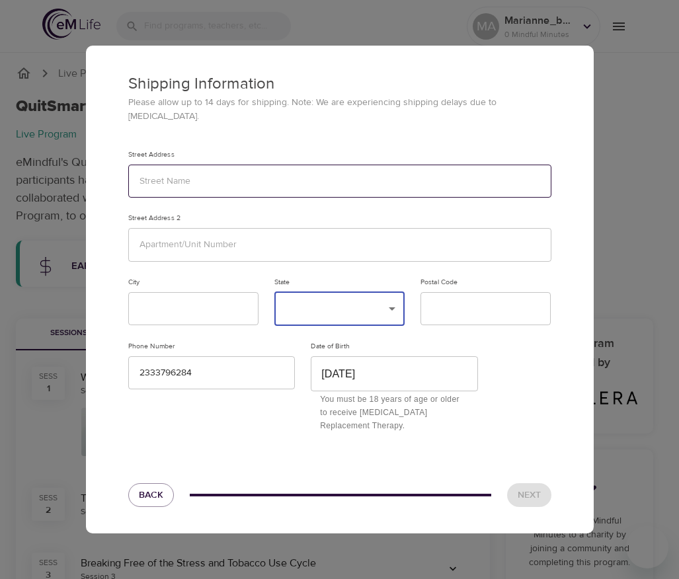
click at [279, 168] on input "text" at bounding box center [339, 182] width 423 height 34
type input "123"
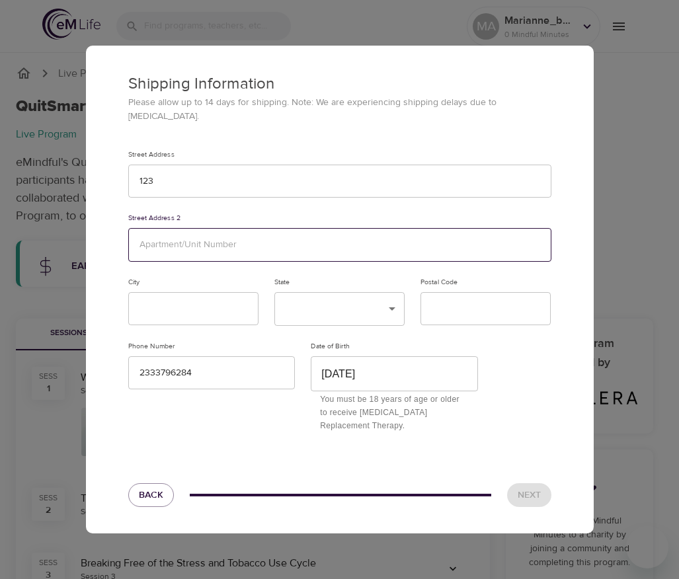
click at [237, 228] on input "text" at bounding box center [339, 245] width 423 height 34
type input "123"
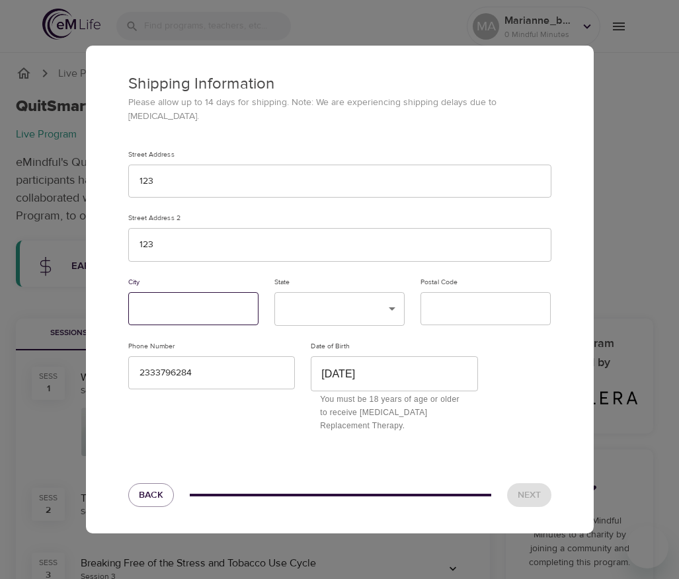
click at [208, 292] on input "text" at bounding box center [193, 309] width 130 height 34
type input "123"
click at [350, 319] on div "State ​ ​" at bounding box center [340, 302] width 146 height 64
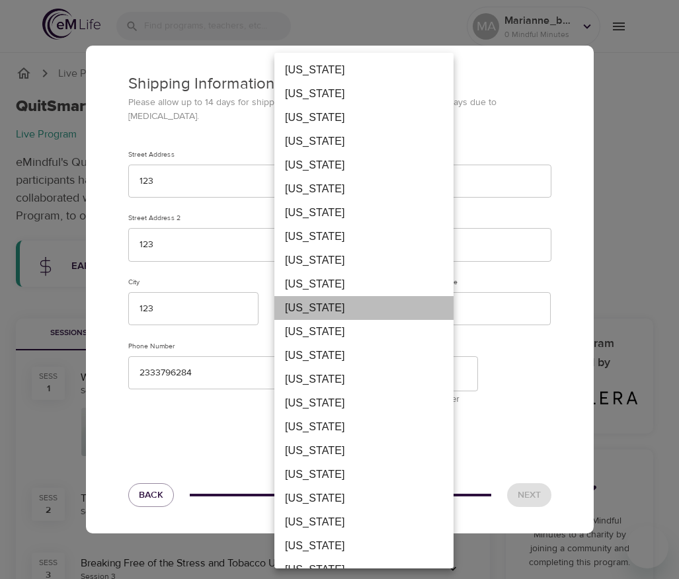
click at [341, 317] on li "Federated States Of Micronesia" at bounding box center [363, 308] width 179 height 24
type input "FM"
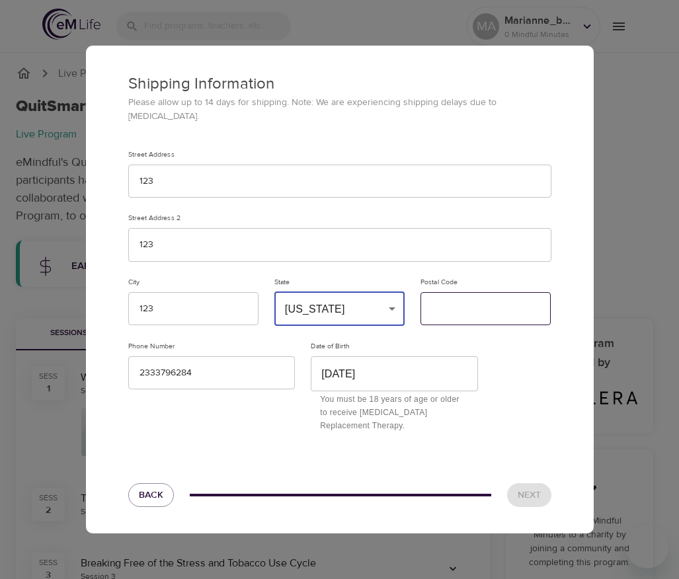
click at [489, 316] on input "text" at bounding box center [486, 309] width 130 height 34
type input "12333"
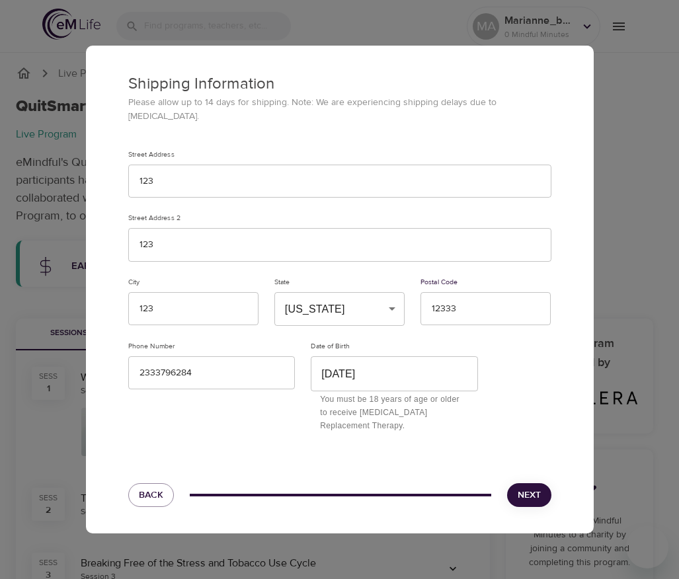
click at [537, 495] on span "Next" at bounding box center [529, 495] width 23 height 17
click at [614, 128] on div "Shipping Information Please allow up to 14 days for shipping. Note: We are expe…" at bounding box center [339, 289] width 679 height 579
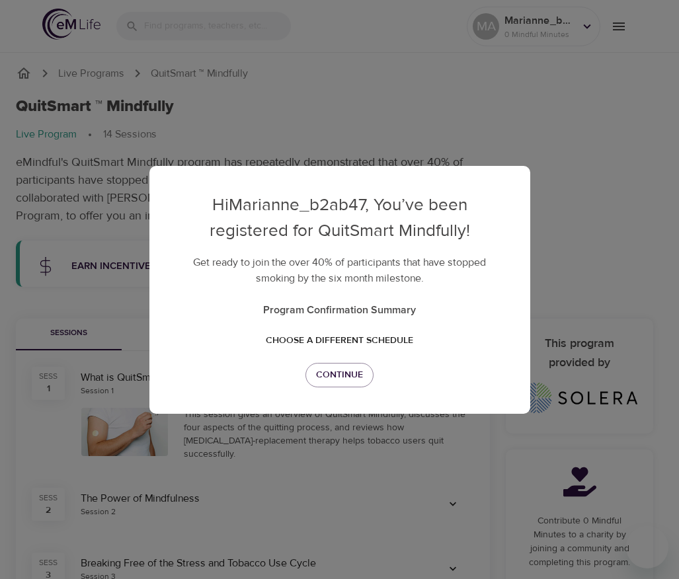
click at [524, 33] on div "Hi Marianne_b2ab47 , You’ve been registered for QuitSmart Mindfully! Get ready …" at bounding box center [339, 289] width 679 height 579
click at [452, 118] on div "Hi Marianne_b2ab47 , You’ve been registered for QuitSmart Mindfully! Get ready …" at bounding box center [339, 289] width 679 height 579
click at [557, 293] on div "Hi Marianne_b2ab47 , You’ve been registered for QuitSmart Mindfully! Get ready …" at bounding box center [339, 289] width 679 height 579
click at [392, 166] on div "Hi Marianne_b2ab47 , You’ve been registered for QuitSmart Mindfully! Get ready …" at bounding box center [339, 290] width 381 height 248
click at [337, 345] on span "Choose a different schedule" at bounding box center [339, 341] width 147 height 17
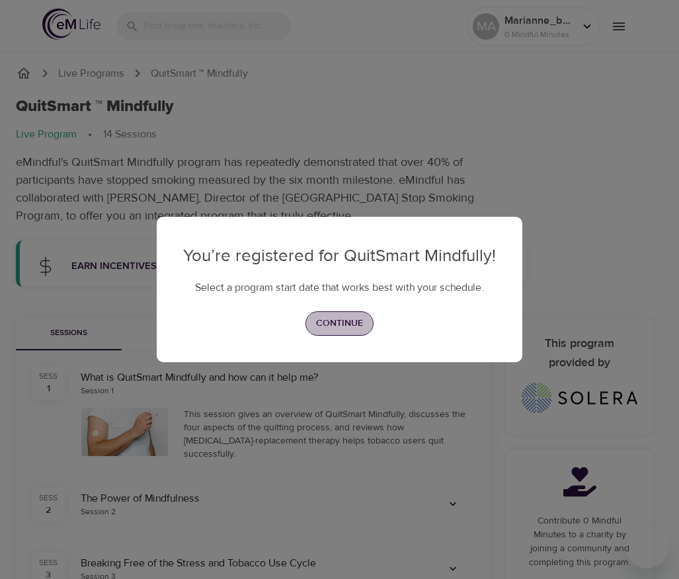
click at [335, 326] on span "Continue" at bounding box center [339, 324] width 47 height 17
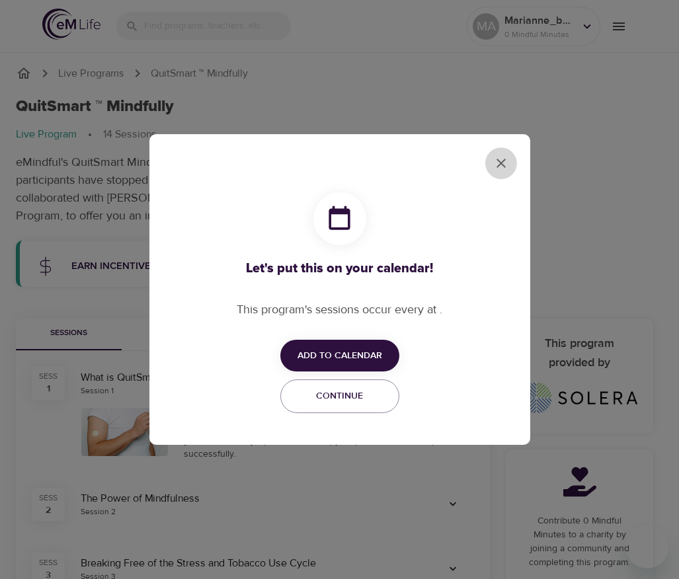
click at [493, 169] on icon "close" at bounding box center [501, 163] width 16 height 16
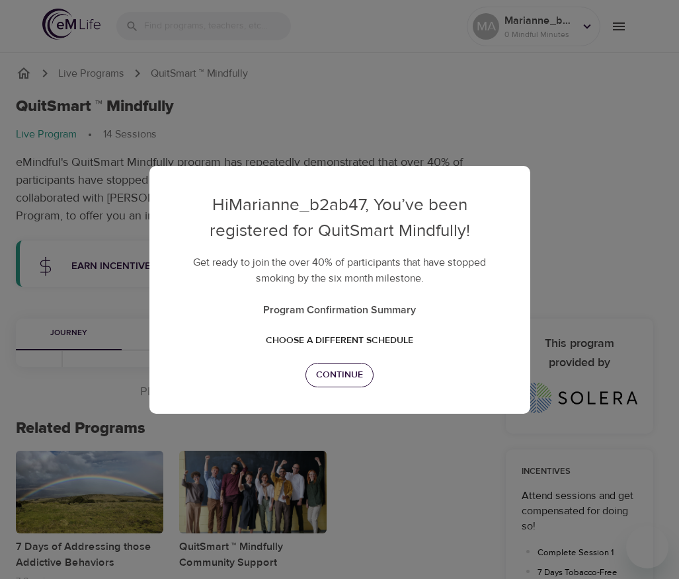
click at [343, 372] on span "Continue" at bounding box center [339, 375] width 47 height 17
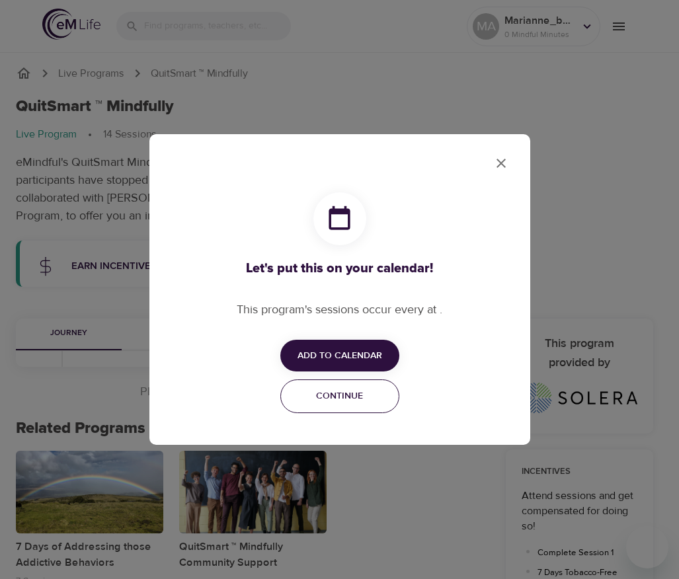
click at [347, 395] on span "Continue" at bounding box center [340, 396] width 102 height 17
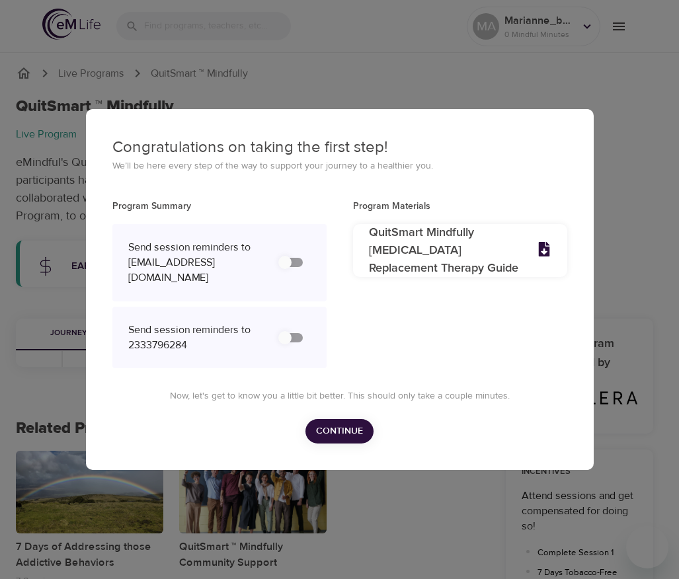
click at [339, 438] on span "Continue" at bounding box center [339, 431] width 47 height 17
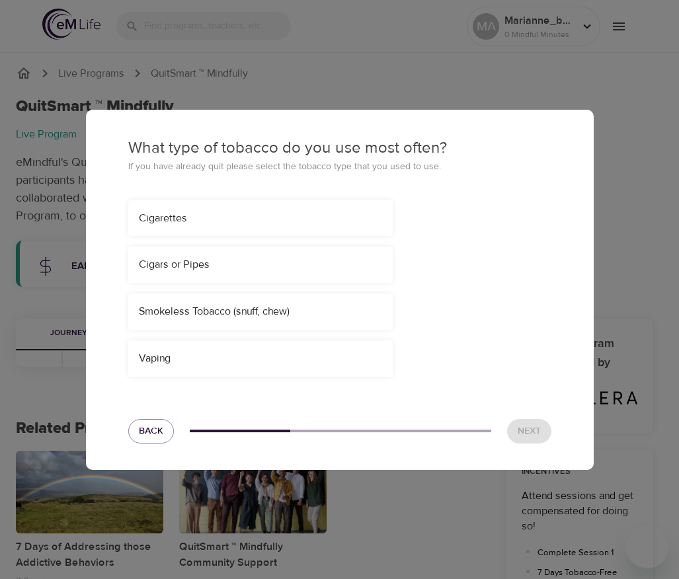
click at [254, 261] on div "Cigars or Pipes" at bounding box center [260, 265] width 265 height 36
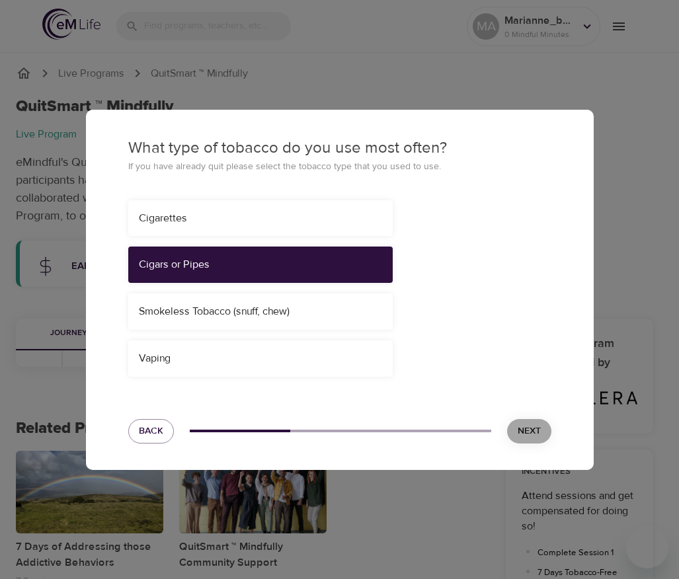
click at [532, 433] on span "Next" at bounding box center [529, 431] width 23 height 17
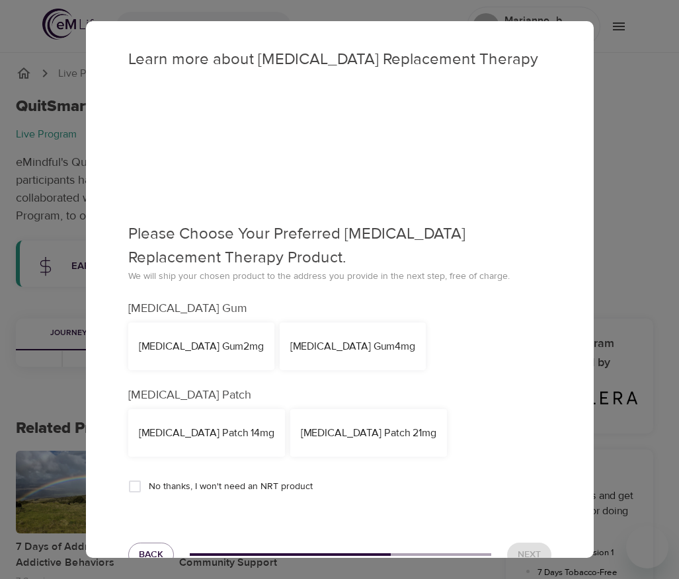
click at [294, 339] on div "Nicotine Gum 4mg" at bounding box center [352, 346] width 125 height 15
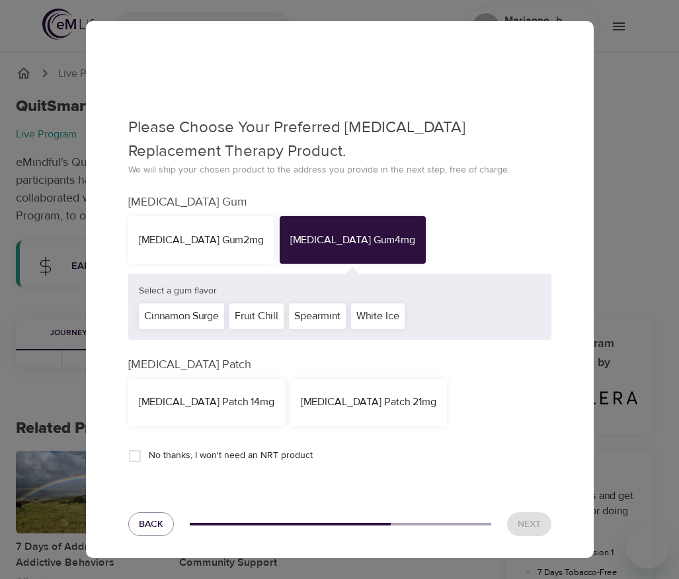
scroll to position [111, 0]
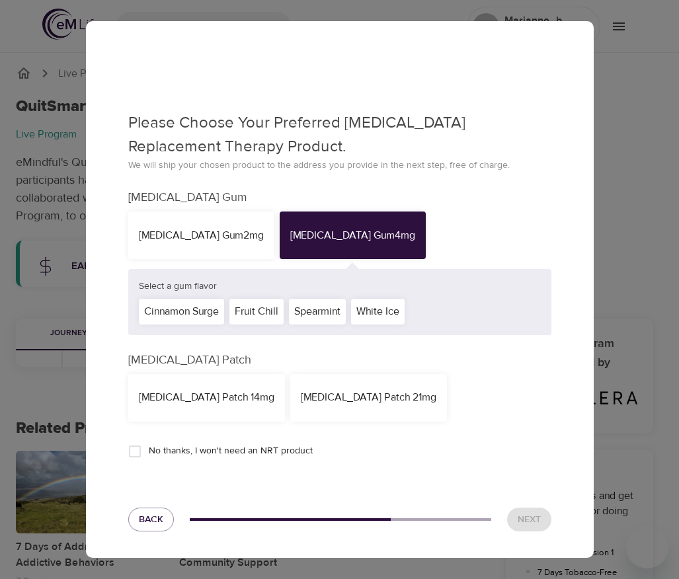
click at [400, 313] on div "White Ice" at bounding box center [378, 312] width 54 height 26
click at [518, 521] on span "Next" at bounding box center [529, 520] width 23 height 17
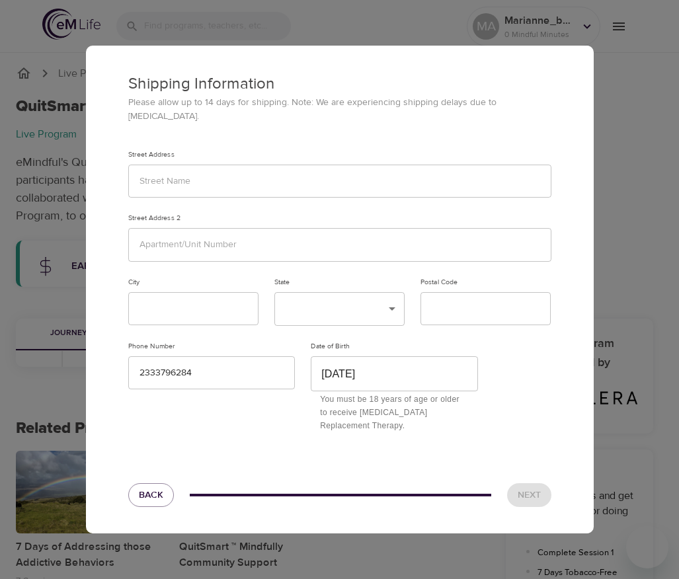
scroll to position [0, 0]
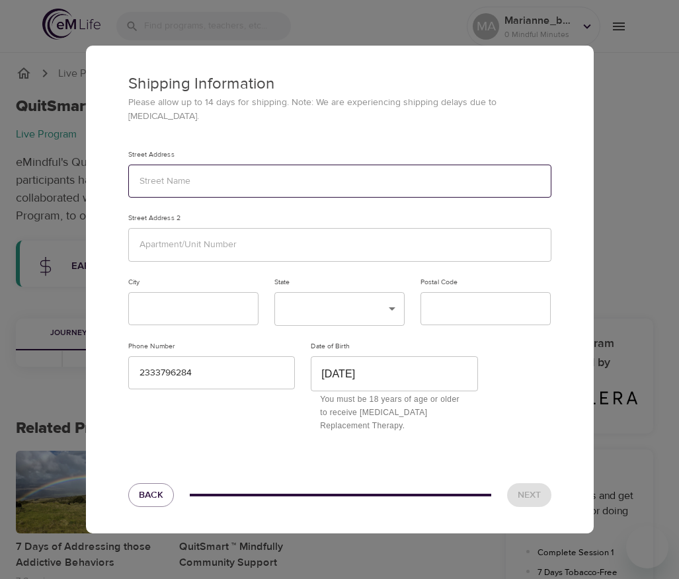
click at [255, 175] on input "text" at bounding box center [339, 182] width 423 height 34
type input "123"
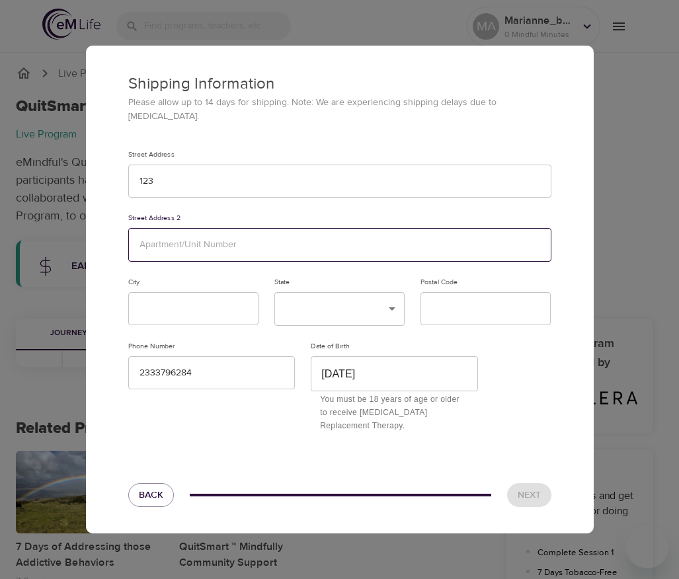
drag, startPoint x: 195, startPoint y: 227, endPoint x: 193, endPoint y: 233, distance: 6.9
click at [195, 228] on input "text" at bounding box center [339, 245] width 423 height 34
type input "123"
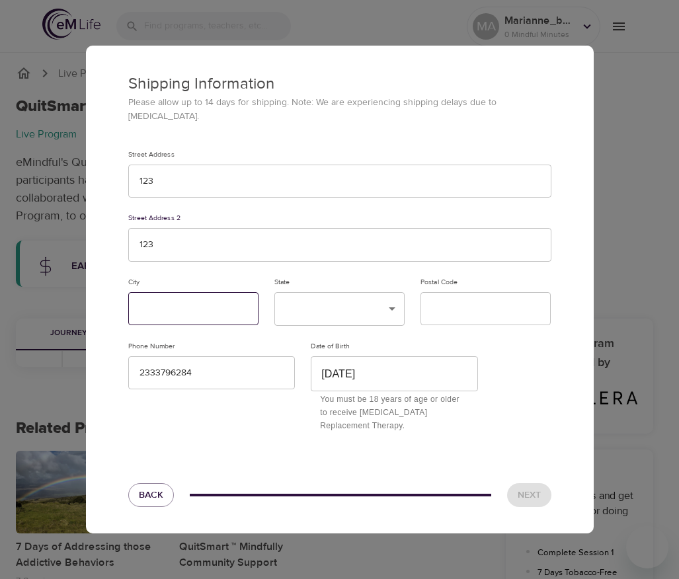
click at [176, 292] on input "text" at bounding box center [193, 309] width 130 height 34
type input "123"
click at [315, 301] on body "MA Marianne_b2ab47 0 Mindful Minutes Live Programs QuitSmart ™ Mindfully QuitSm…" at bounding box center [339, 508] width 679 height 1017
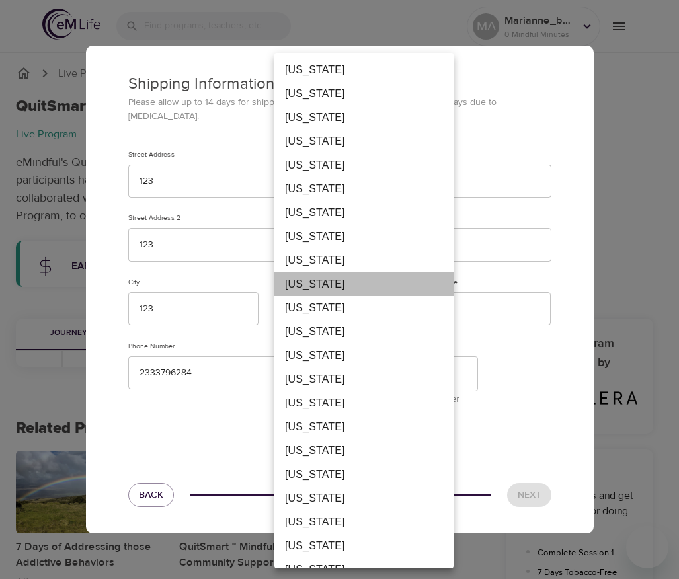
click at [343, 277] on li "District Of Columbia" at bounding box center [363, 285] width 179 height 24
type input "DC"
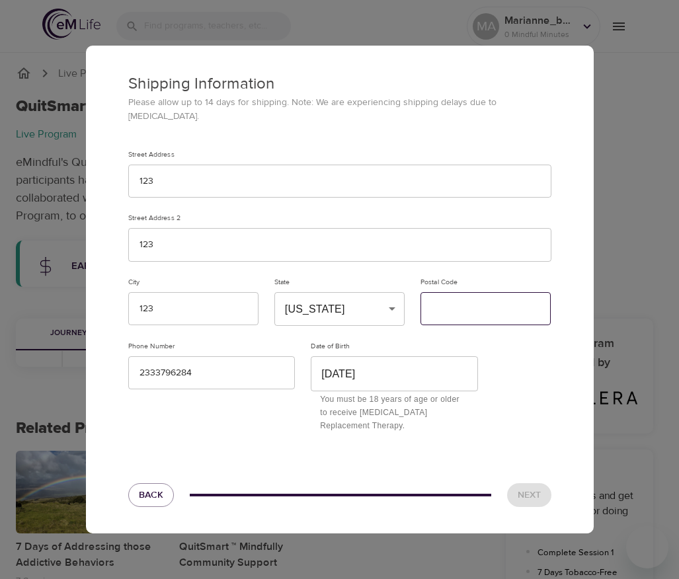
click at [468, 303] on input "text" at bounding box center [486, 309] width 130 height 34
type input "12333"
click at [537, 487] on span "Next" at bounding box center [529, 495] width 23 height 17
click at [600, 94] on div "Shipping Information Please allow up to 14 days for shipping. Note: We are expe…" at bounding box center [339, 289] width 679 height 579
click at [523, 487] on span "Next" at bounding box center [529, 495] width 23 height 17
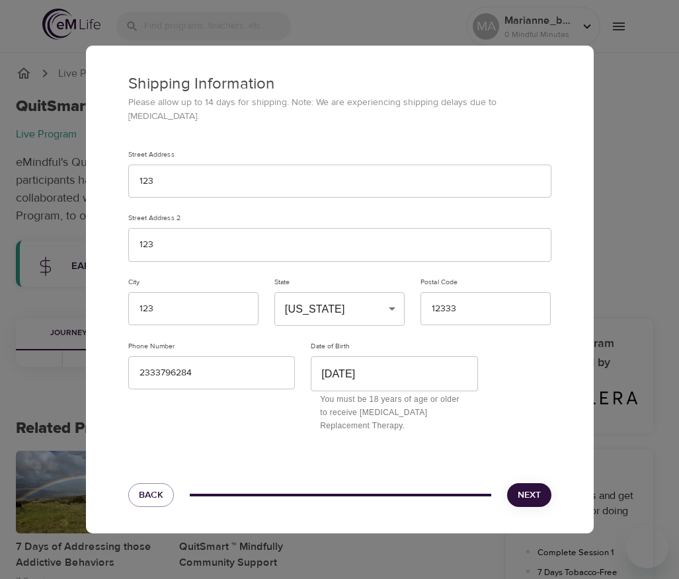
click at [202, 50] on div "Shipping Information Please allow up to 14 days for shipping. Note: We are expe…" at bounding box center [339, 289] width 679 height 579
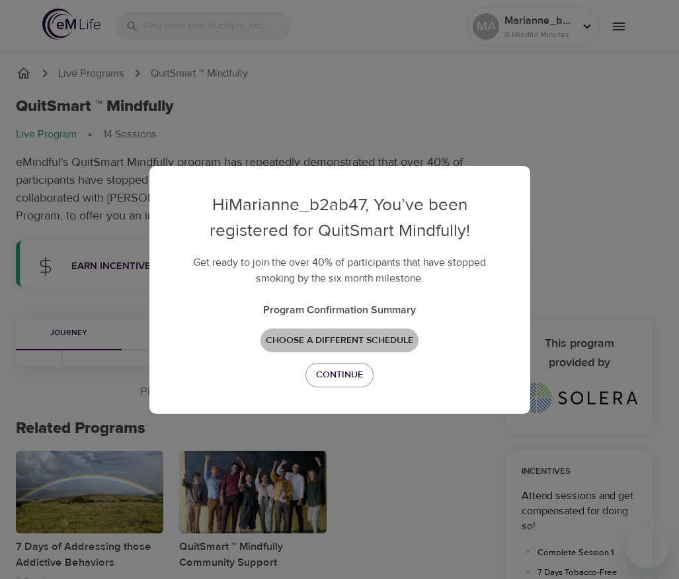
click at [343, 339] on span "Choose a different schedule" at bounding box center [339, 341] width 147 height 17
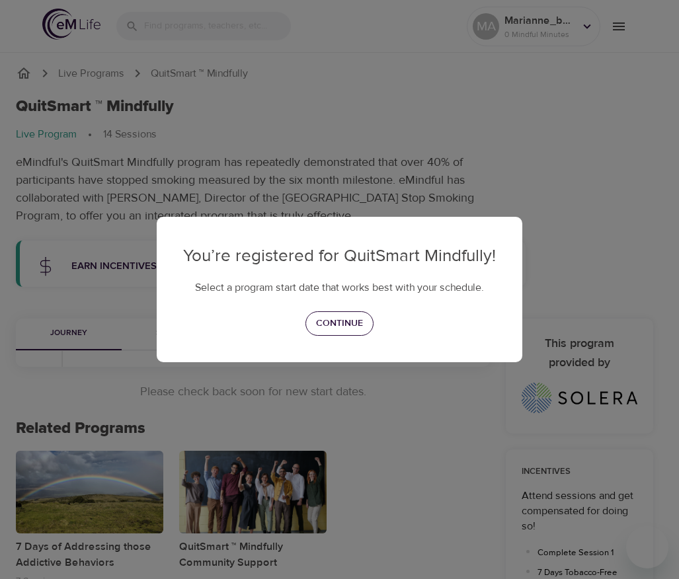
click at [343, 314] on button "Continue" at bounding box center [340, 324] width 68 height 24
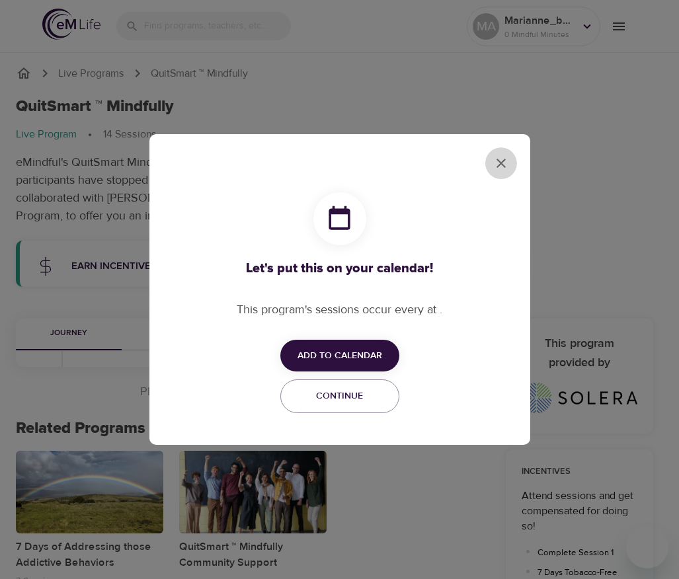
click at [491, 171] on button "close" at bounding box center [501, 163] width 32 height 32
click at [494, 159] on icon "close" at bounding box center [501, 163] width 16 height 16
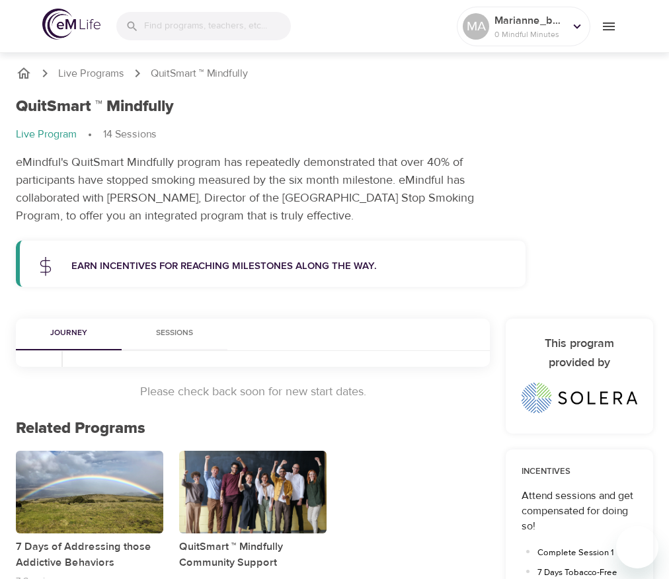
click at [215, 267] on p "Earn incentives for reaching milestones along the way." at bounding box center [290, 266] width 439 height 15
click at [179, 341] on button "Sessions" at bounding box center [175, 335] width 106 height 32
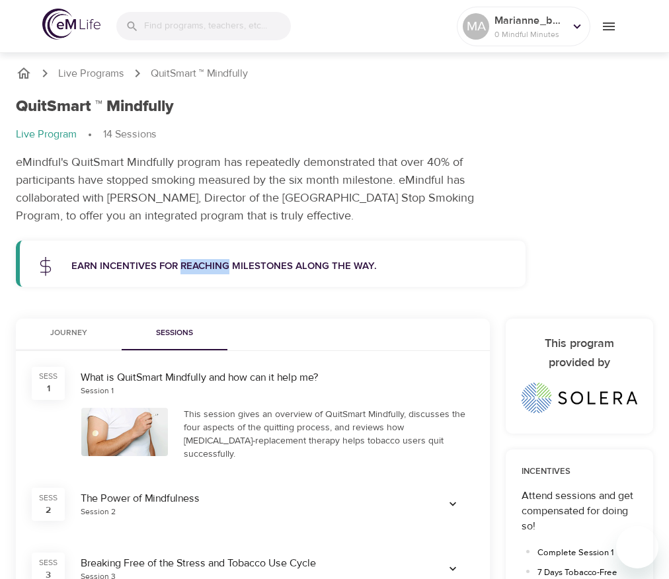
click at [107, 340] on span "Journey" at bounding box center [69, 334] width 90 height 14
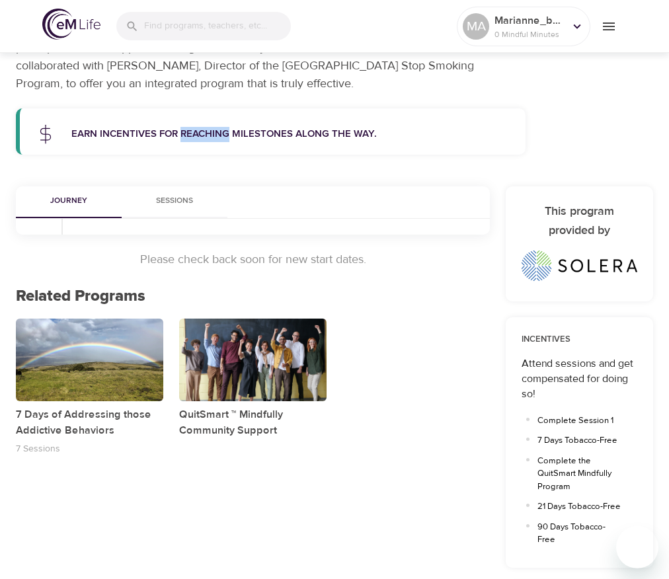
scroll to position [281, 0]
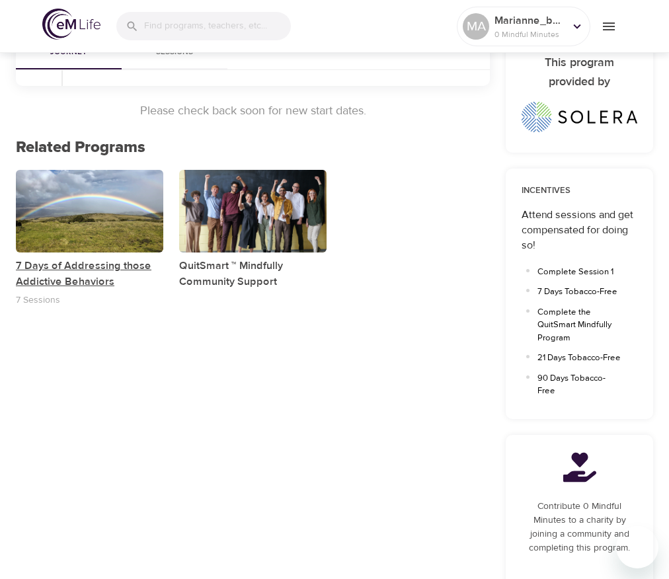
click at [109, 258] on p "7 Days of Addressing those Addictive Behaviors" at bounding box center [89, 274] width 147 height 32
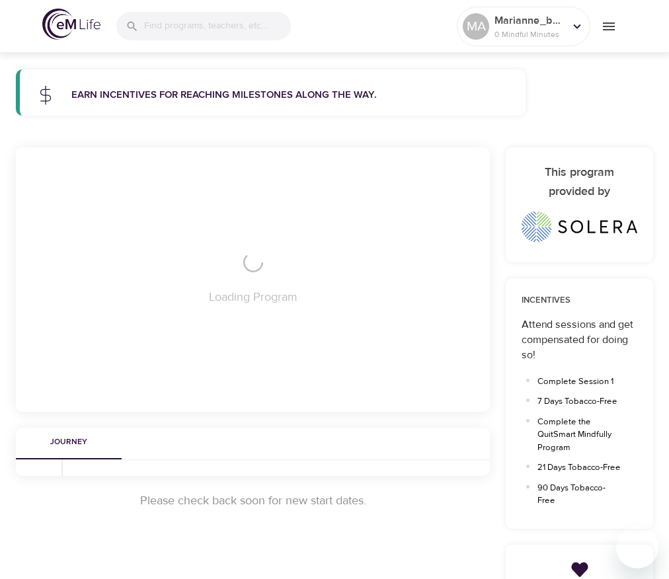
scroll to position [281, 0]
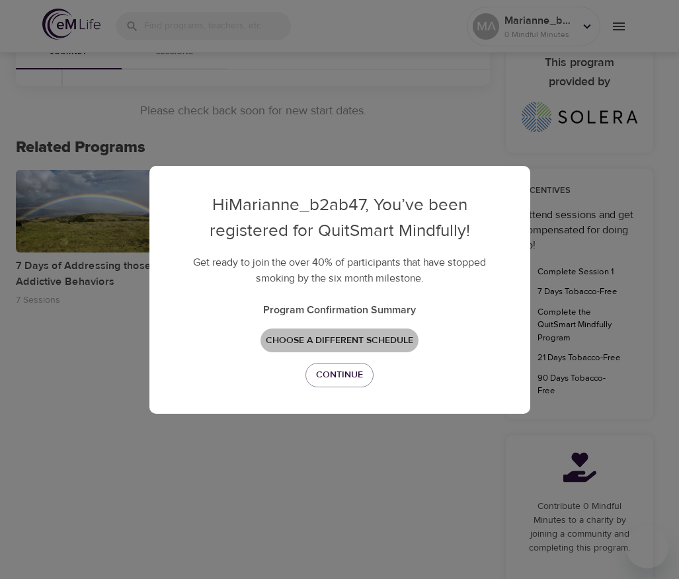
click at [348, 341] on span "Choose a different schedule" at bounding box center [339, 341] width 147 height 17
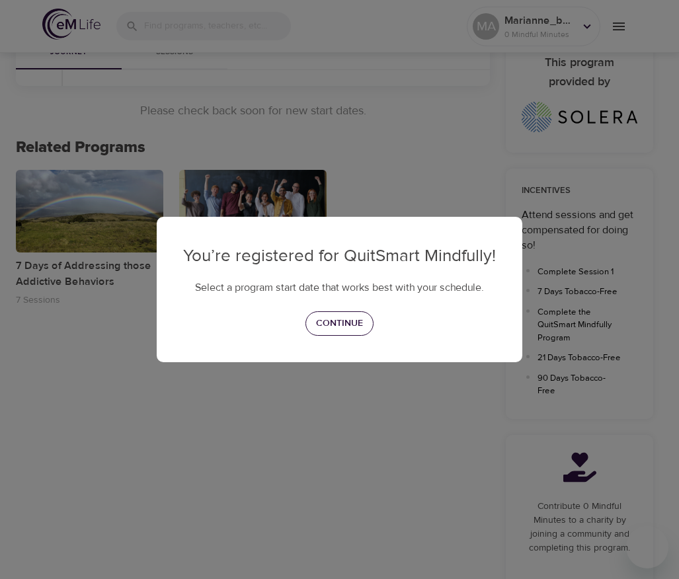
click at [338, 326] on span "Continue" at bounding box center [339, 324] width 47 height 17
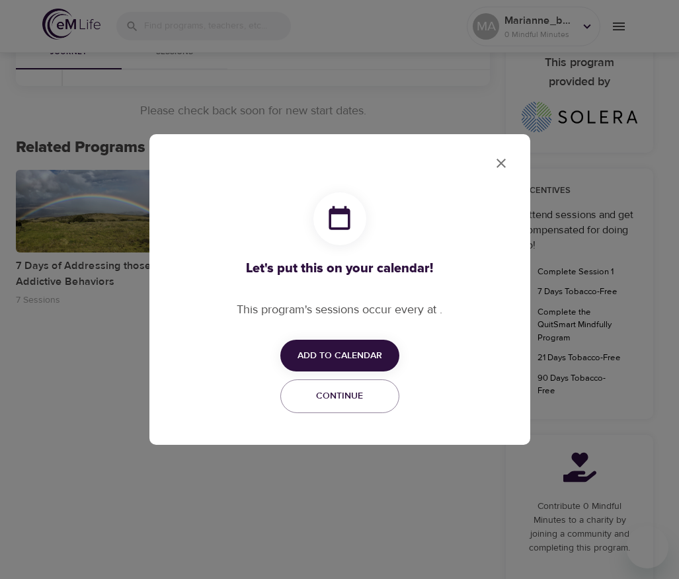
click at [507, 161] on icon "close" at bounding box center [501, 163] width 16 height 16
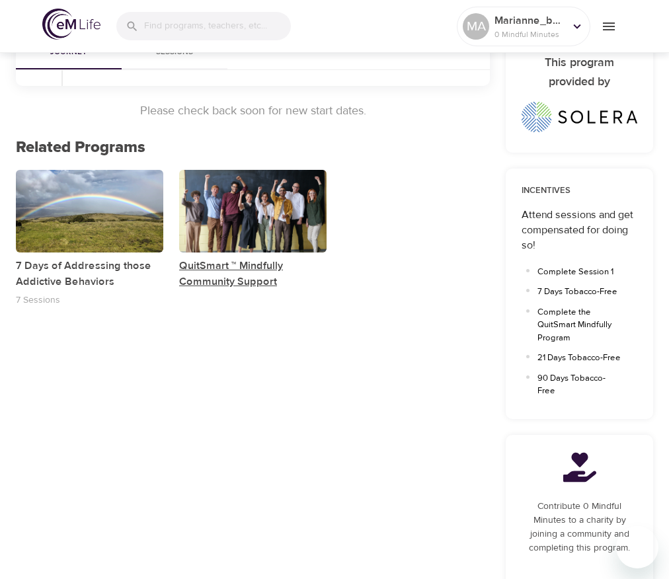
click at [245, 266] on p "QuitSmart ™ Mindfully Community Support" at bounding box center [252, 274] width 147 height 32
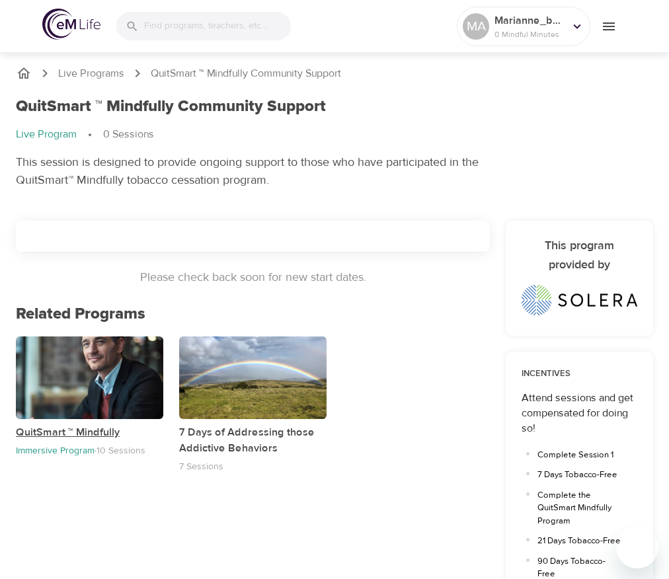
click at [103, 433] on p "QuitSmart ™ Mindfully" at bounding box center [89, 433] width 147 height 16
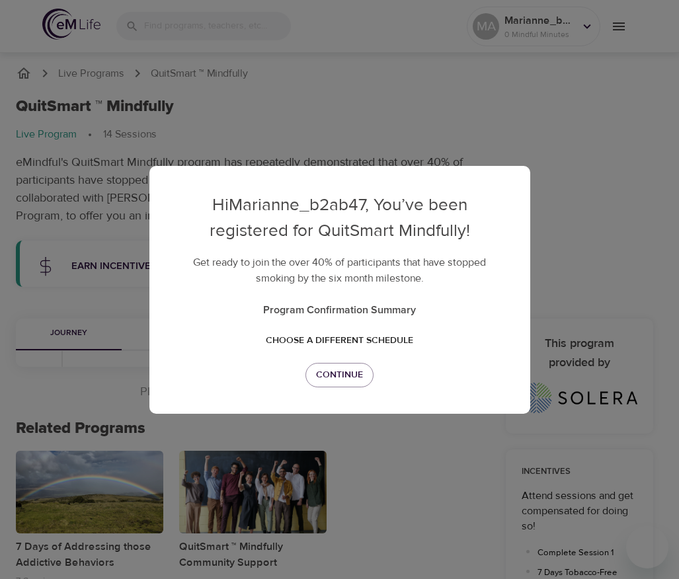
click at [363, 340] on span "Choose a different schedule" at bounding box center [339, 341] width 147 height 17
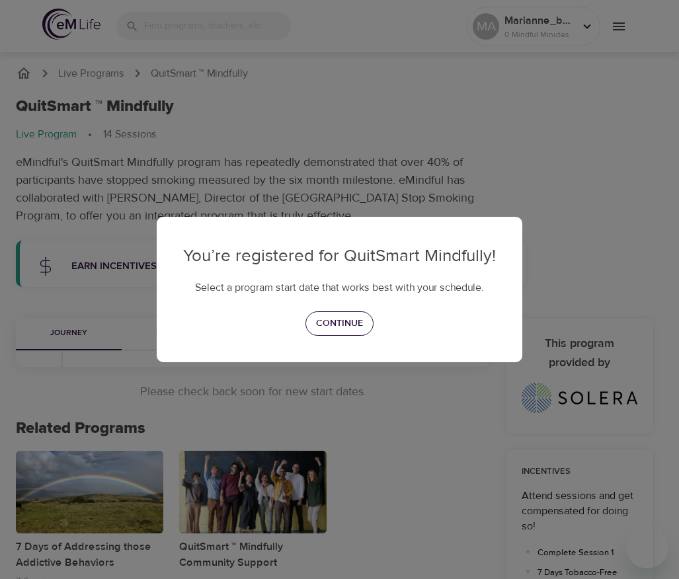
click at [352, 323] on span "Continue" at bounding box center [339, 324] width 47 height 17
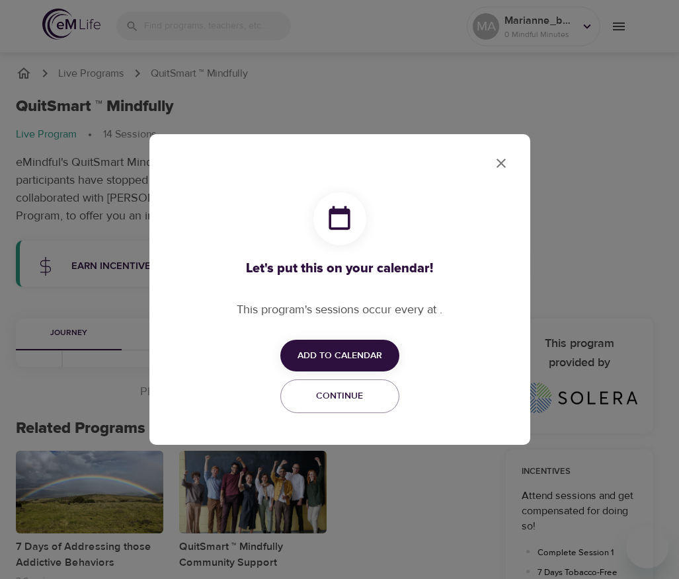
click at [503, 160] on icon "close" at bounding box center [501, 163] width 9 height 9
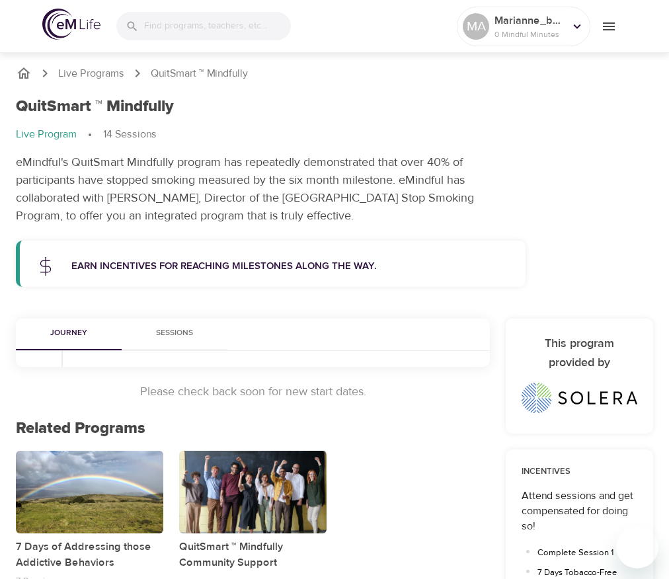
click at [274, 392] on p "Please check back soon for new start dates." at bounding box center [253, 392] width 474 height 18
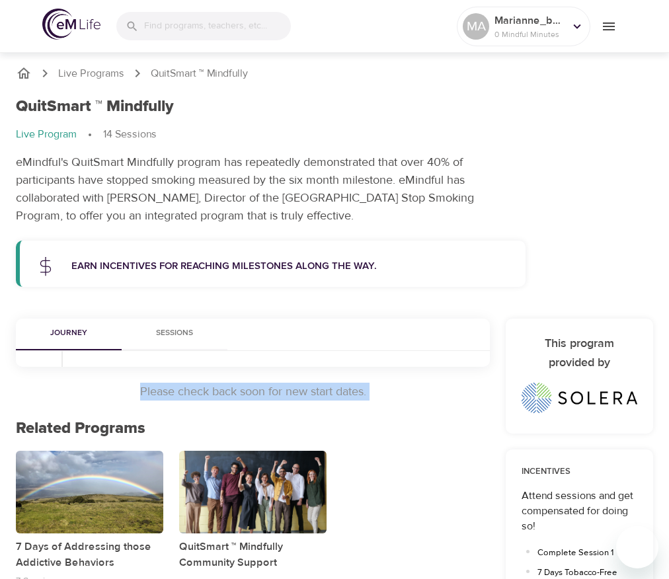
click at [274, 392] on p "Please check back soon for new start dates." at bounding box center [253, 392] width 474 height 18
copy p "Please check back soon for new start dates."
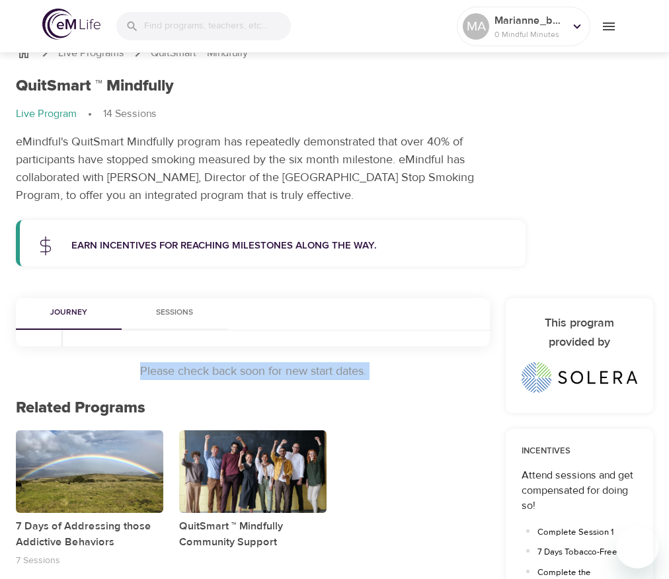
scroll to position [22, 0]
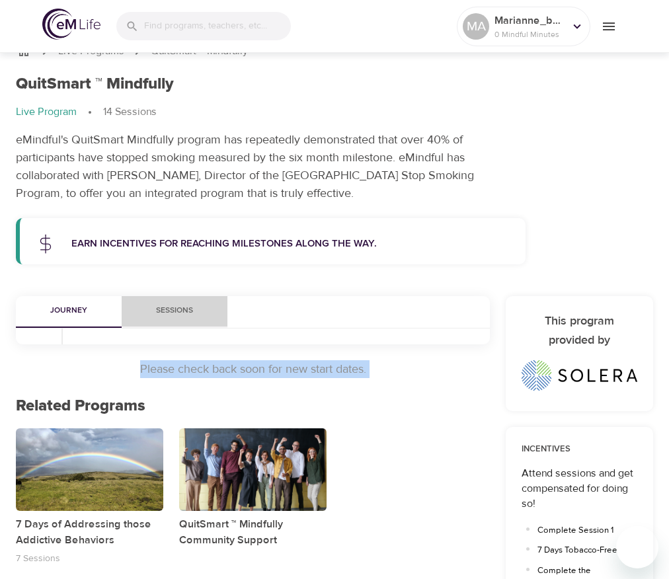
click at [174, 309] on span "Sessions" at bounding box center [175, 311] width 90 height 14
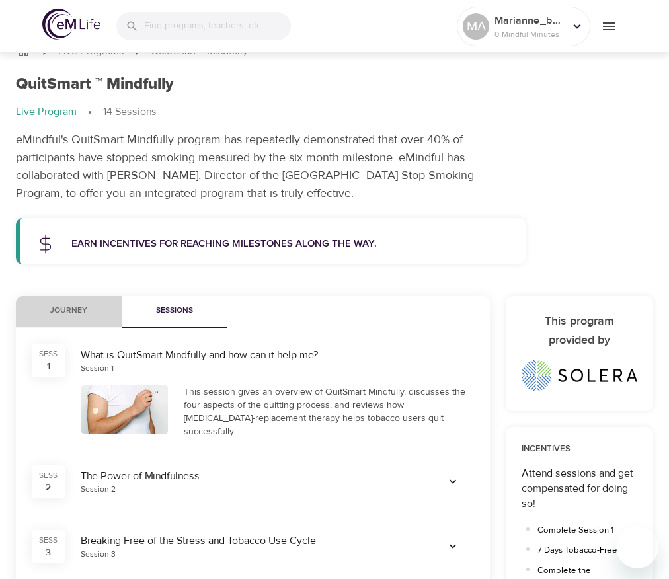
click at [81, 312] on span "Journey" at bounding box center [69, 311] width 90 height 14
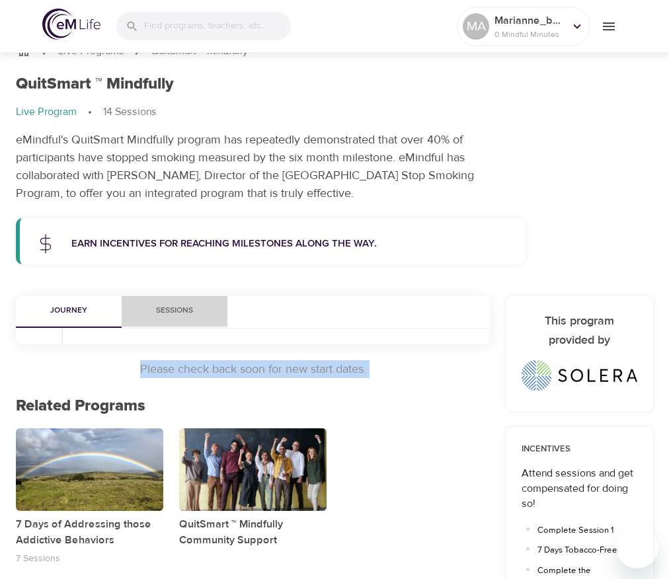
click at [171, 312] on span "Sessions" at bounding box center [175, 311] width 90 height 14
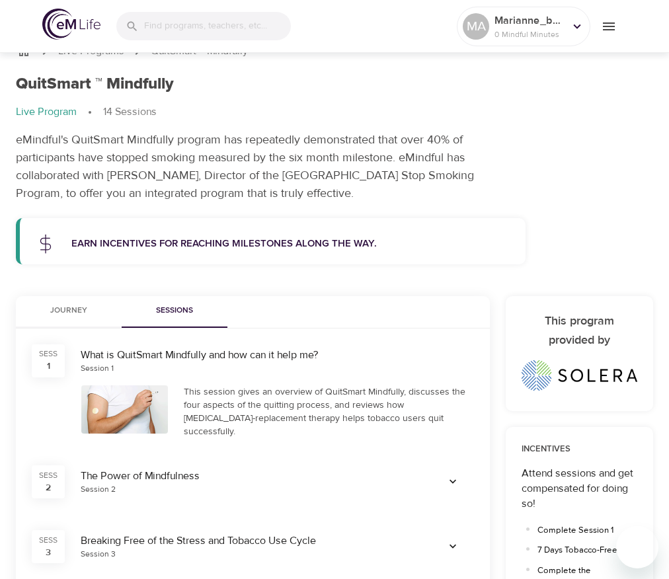
click at [87, 311] on span "Journey" at bounding box center [69, 311] width 90 height 14
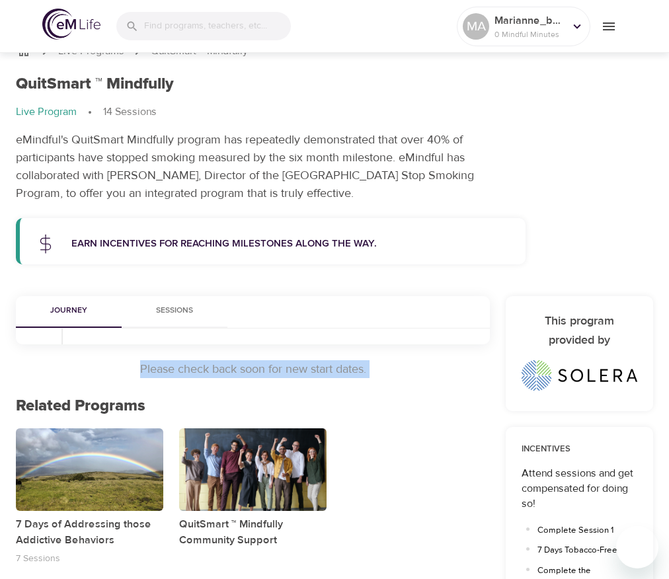
click at [163, 312] on span "Sessions" at bounding box center [175, 311] width 90 height 14
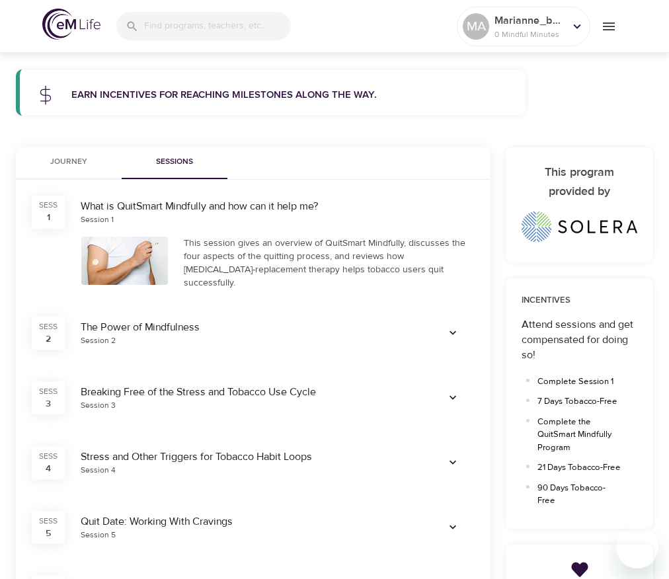
scroll to position [0, 0]
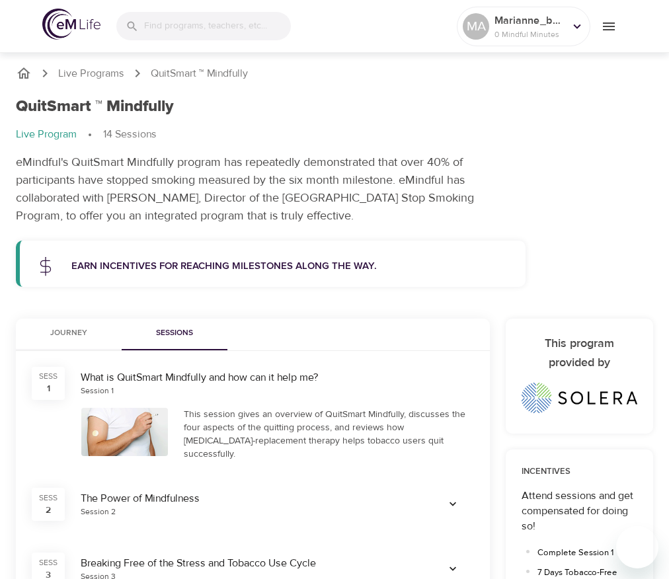
click at [76, 319] on button "Journey" at bounding box center [69, 335] width 106 height 32
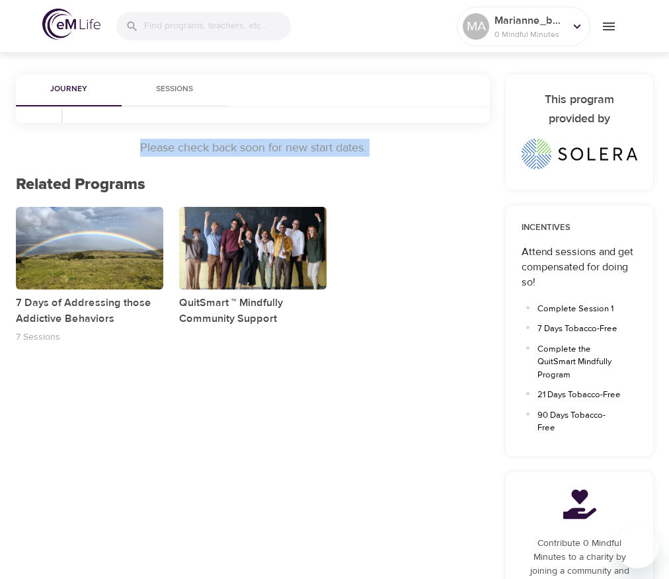
scroll to position [199, 0]
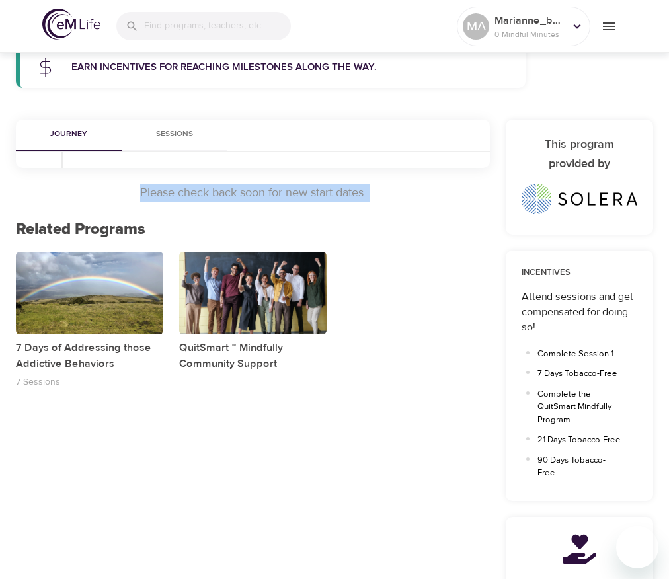
click at [175, 131] on span "Sessions" at bounding box center [175, 135] width 90 height 14
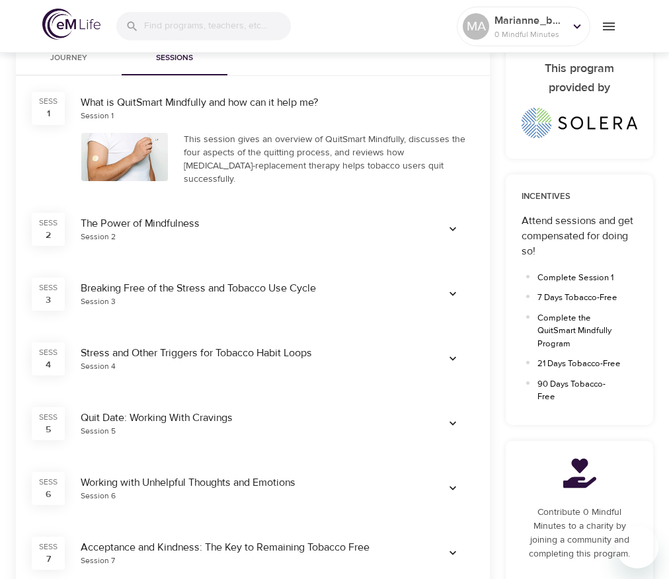
scroll to position [0, 0]
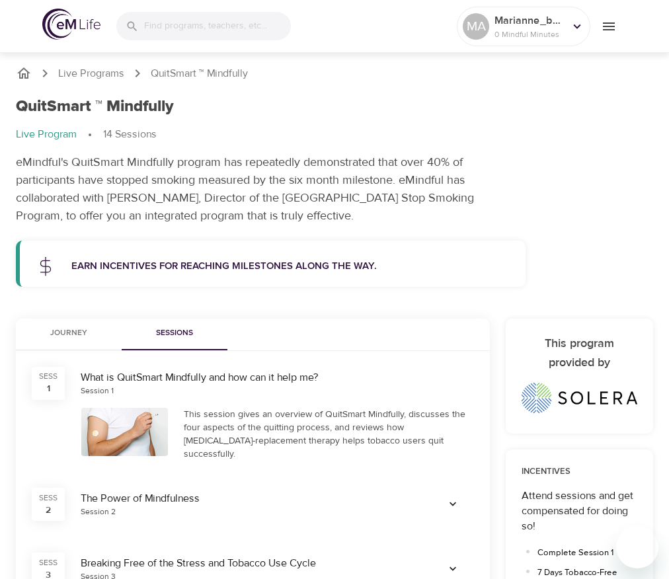
click at [92, 334] on span "Journey" at bounding box center [69, 334] width 90 height 14
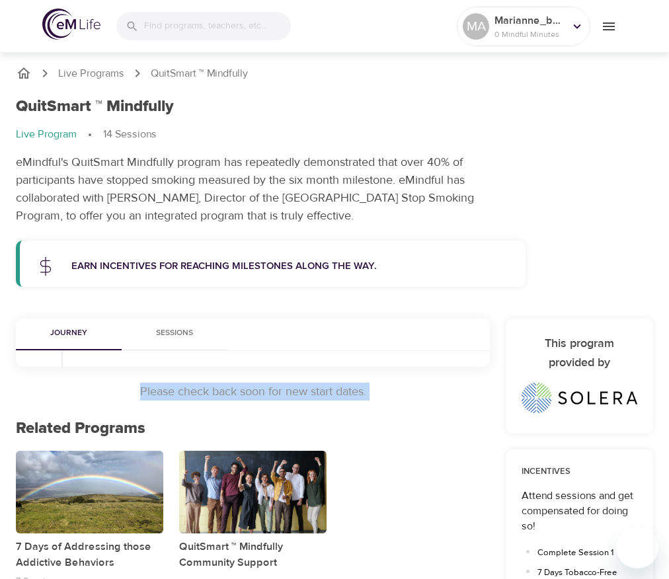
click at [172, 331] on span "Sessions" at bounding box center [175, 334] width 90 height 14
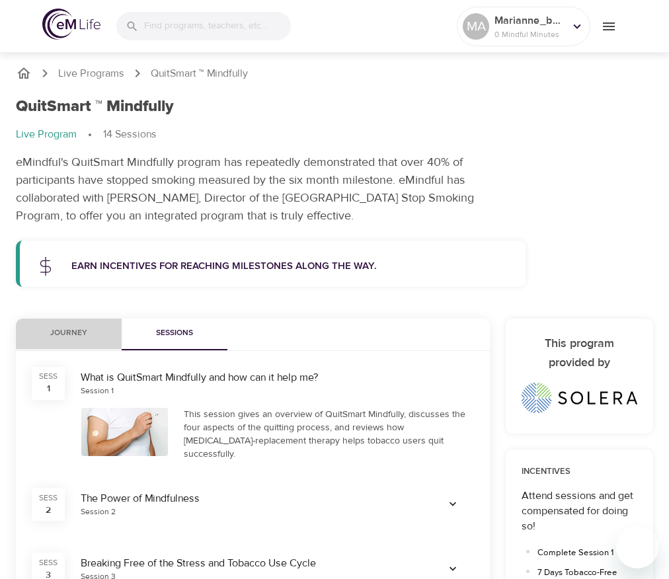
click at [73, 335] on span "Journey" at bounding box center [69, 334] width 90 height 14
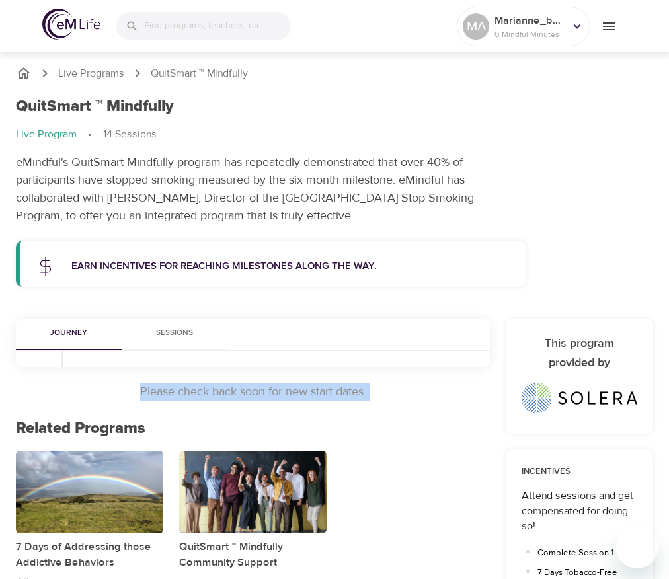
click at [188, 331] on span "Sessions" at bounding box center [175, 334] width 90 height 14
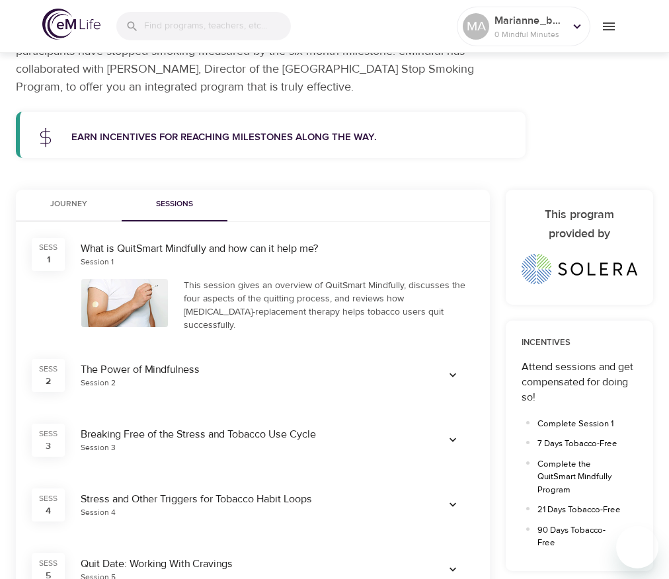
scroll to position [403, 0]
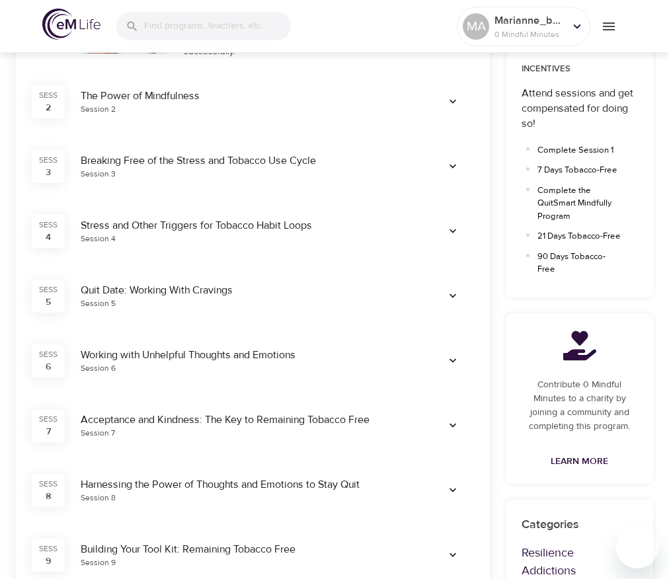
click at [291, 288] on div "Quit Date: Working With Cravings" at bounding box center [248, 290] width 335 height 15
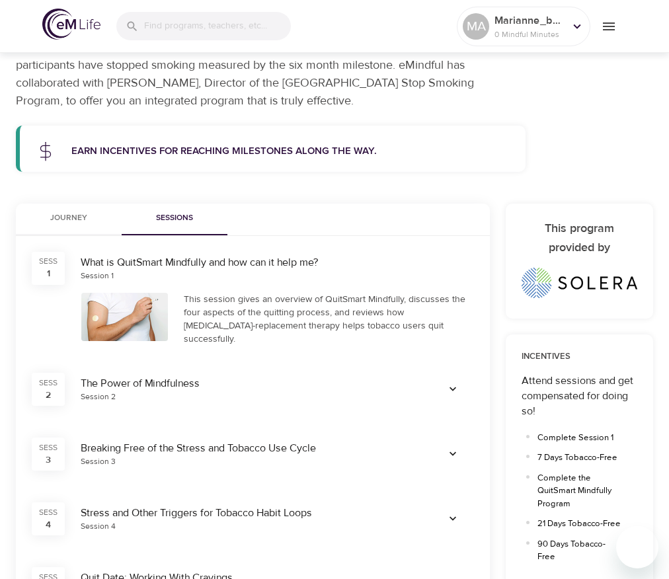
scroll to position [0, 0]
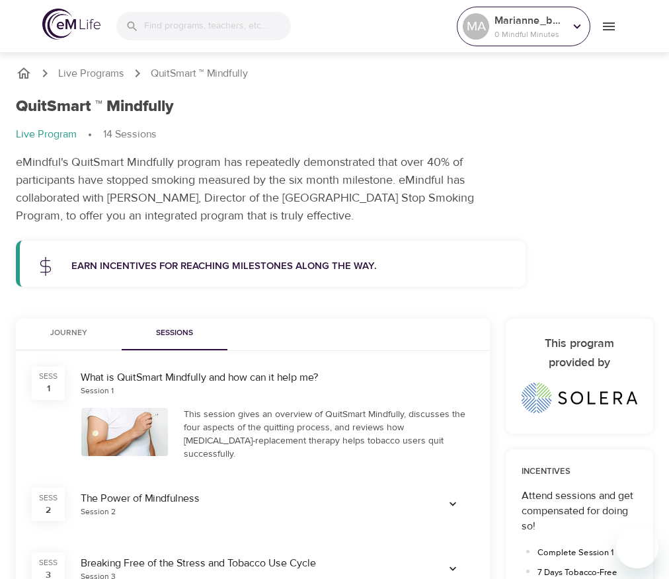
click at [521, 34] on p "0 Mindful Minutes" at bounding box center [530, 34] width 70 height 12
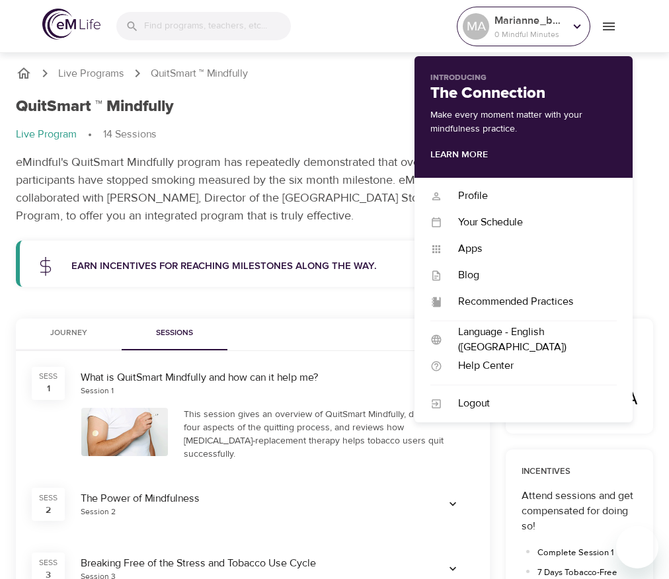
click at [539, 28] on p "0 Mindful Minutes" at bounding box center [530, 34] width 70 height 12
